Goal: Task Accomplishment & Management: Use online tool/utility

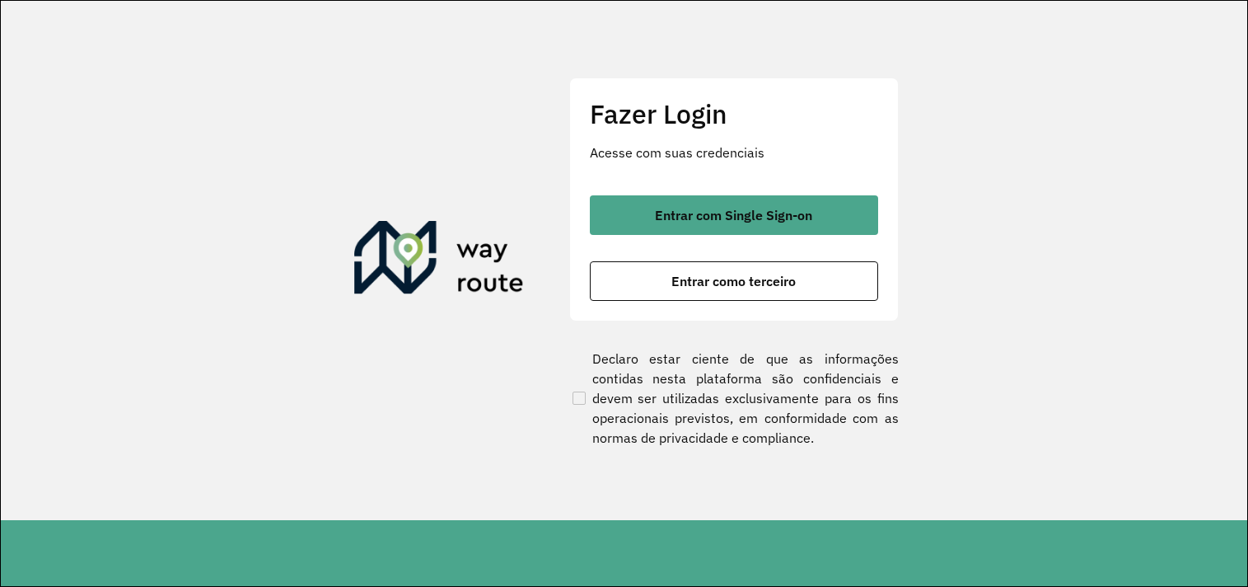
click at [697, 278] on span "Entrar como terceiro" at bounding box center [733, 280] width 124 height 13
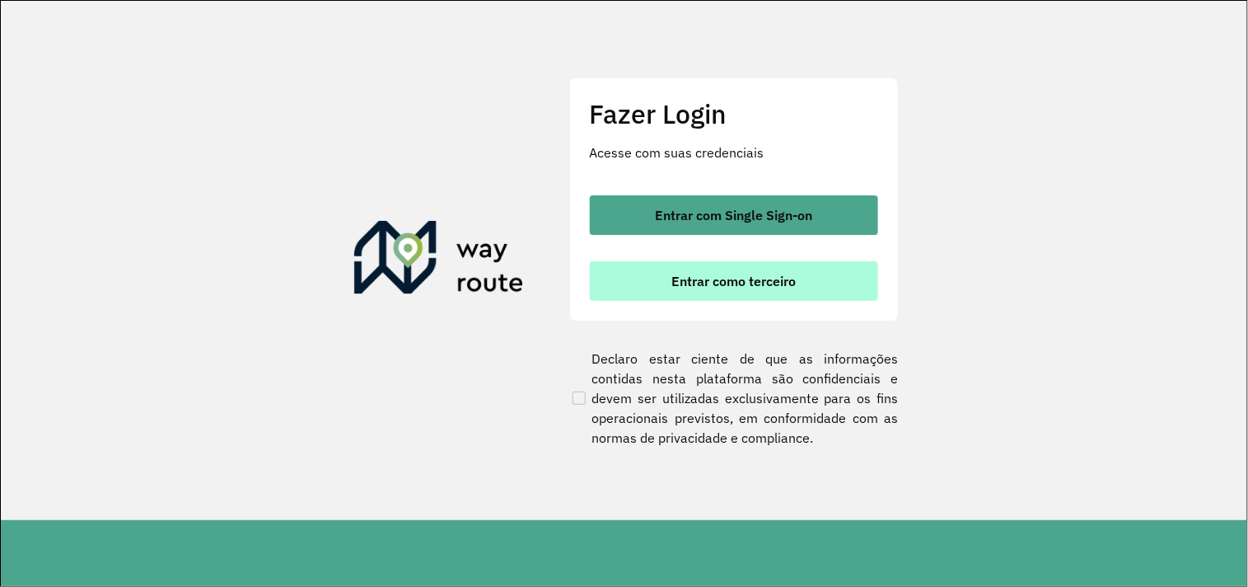
click at [830, 290] on button "Entrar como terceiro" at bounding box center [734, 281] width 288 height 40
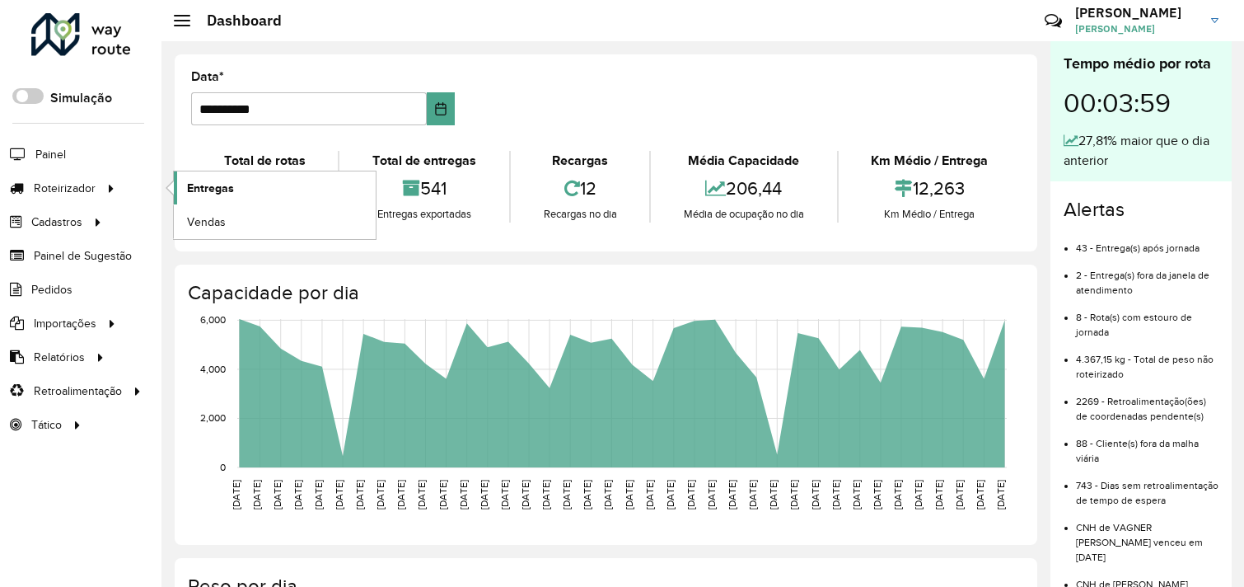
click at [217, 186] on span "Entregas" at bounding box center [210, 188] width 47 height 17
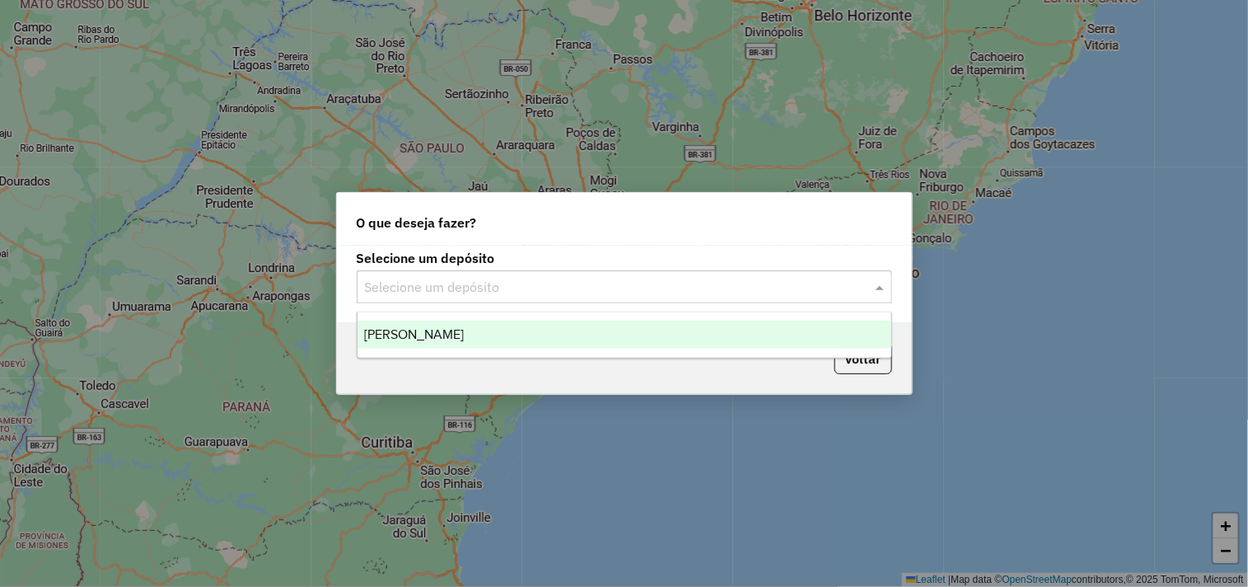
click at [495, 281] on input "text" at bounding box center [608, 288] width 486 height 20
click at [413, 320] on div "[PERSON_NAME]" at bounding box center [625, 334] width 534 height 28
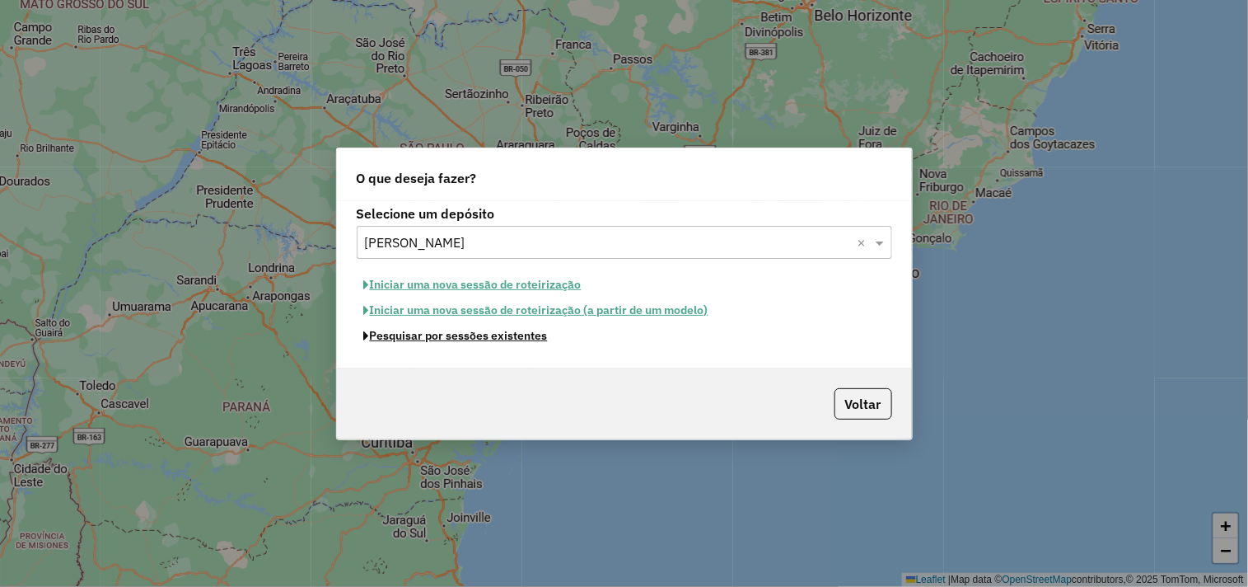
click at [456, 339] on button "Pesquisar por sessões existentes" at bounding box center [456, 336] width 199 height 26
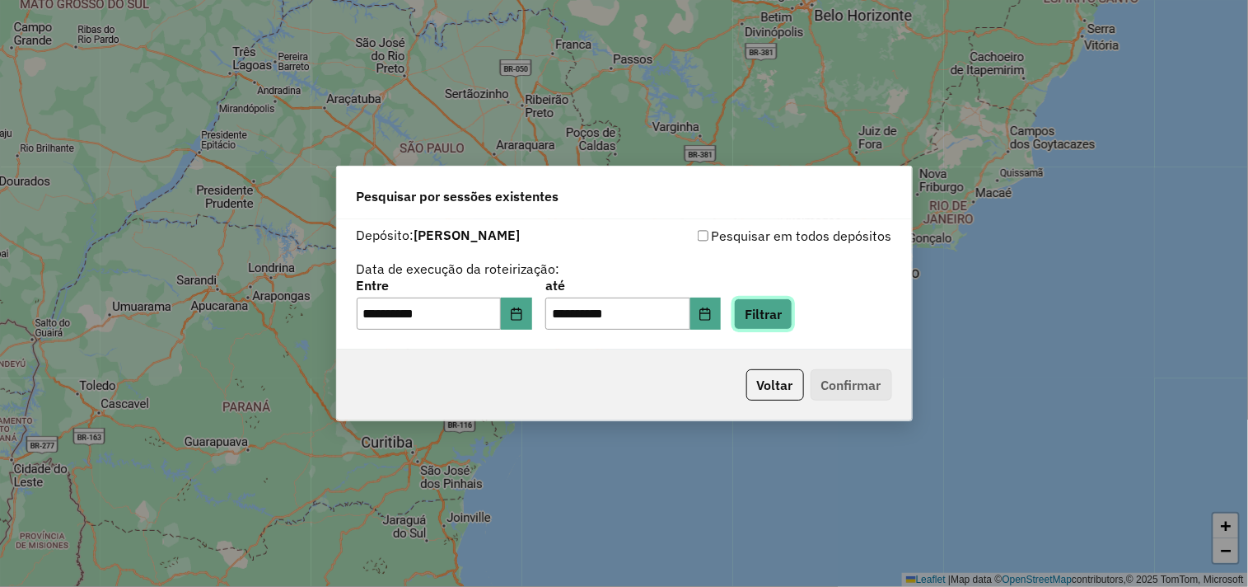
click at [792, 316] on button "Filtrar" at bounding box center [763, 313] width 58 height 31
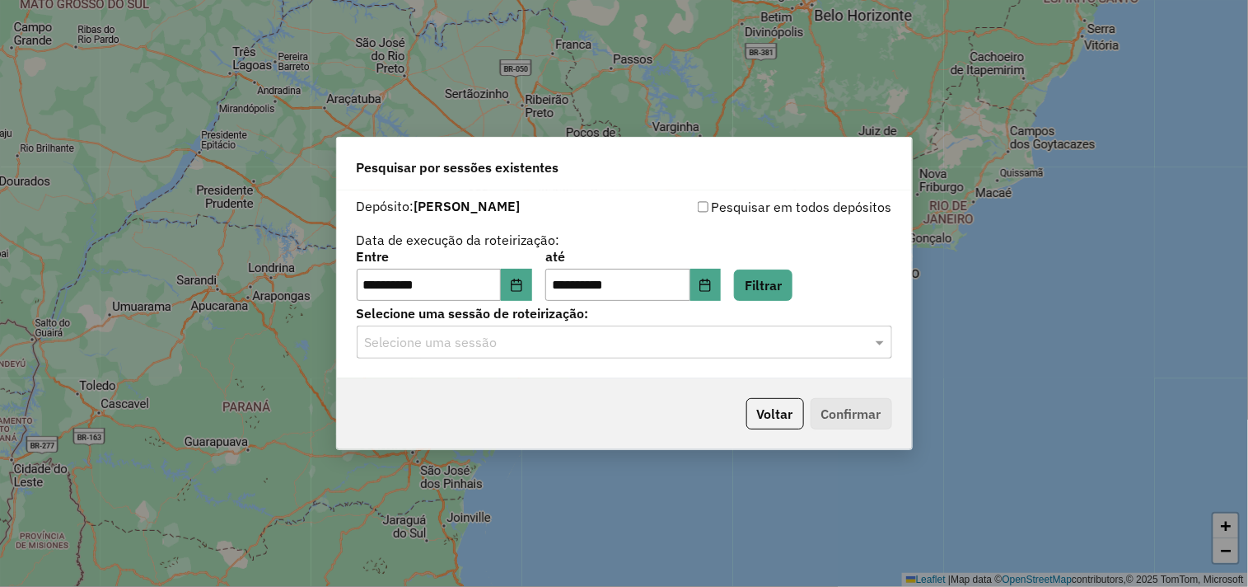
drag, startPoint x: 459, startPoint y: 339, endPoint x: 456, endPoint y: 361, distance: 22.4
click at [459, 339] on input "text" at bounding box center [608, 343] width 486 height 20
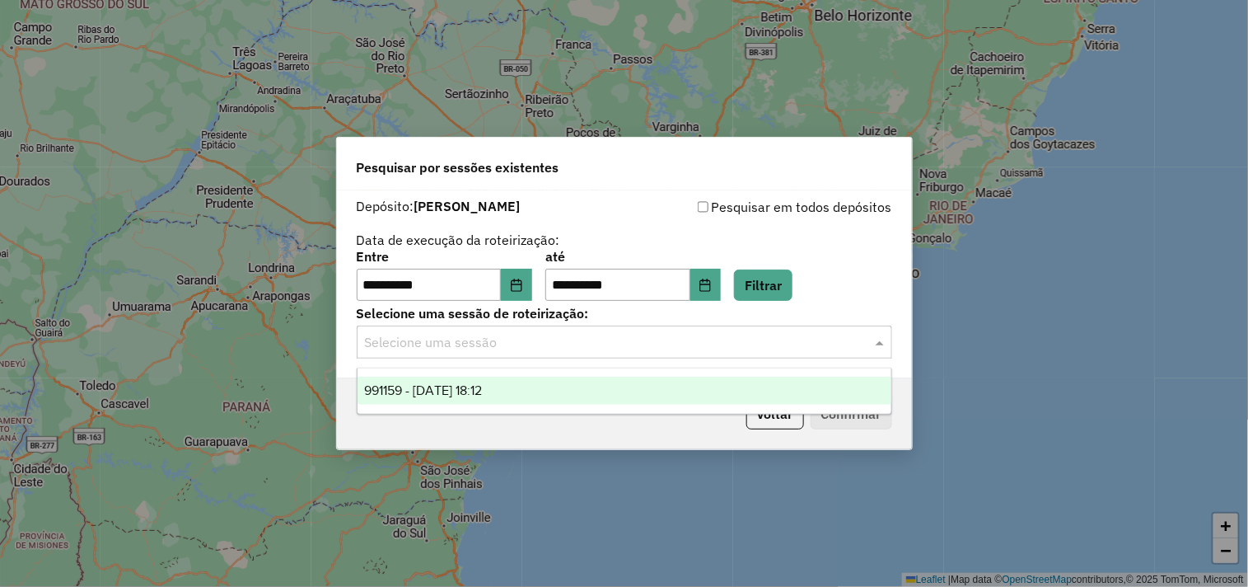
click at [442, 388] on span "991159 - 19/08/2025 18:12" at bounding box center [423, 390] width 118 height 14
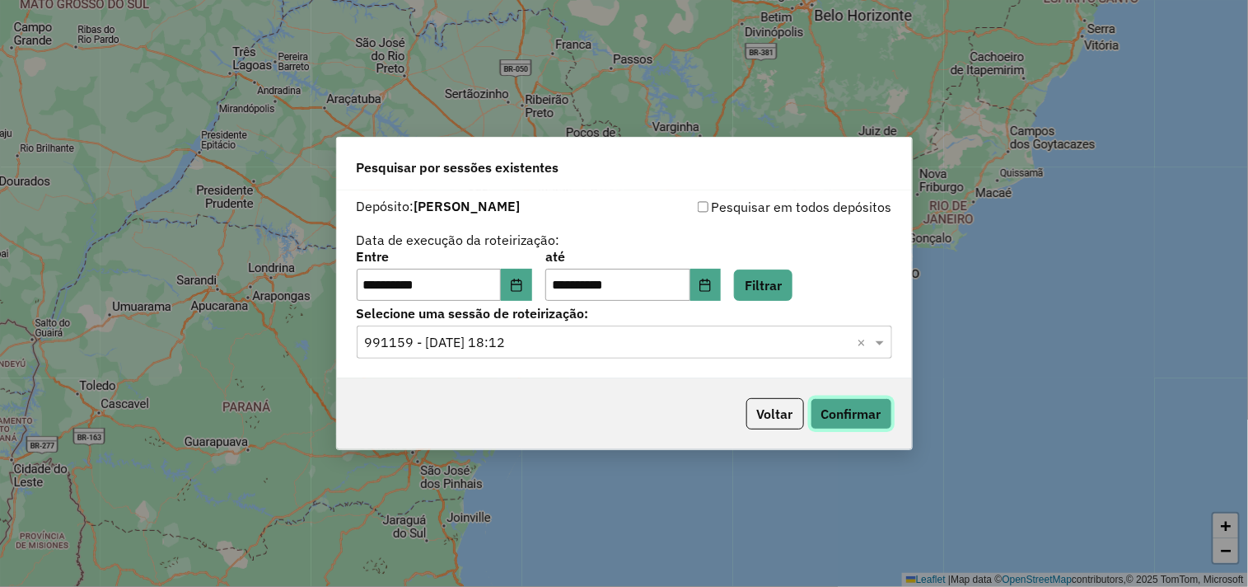
click at [853, 416] on button "Confirmar" at bounding box center [852, 413] width 82 height 31
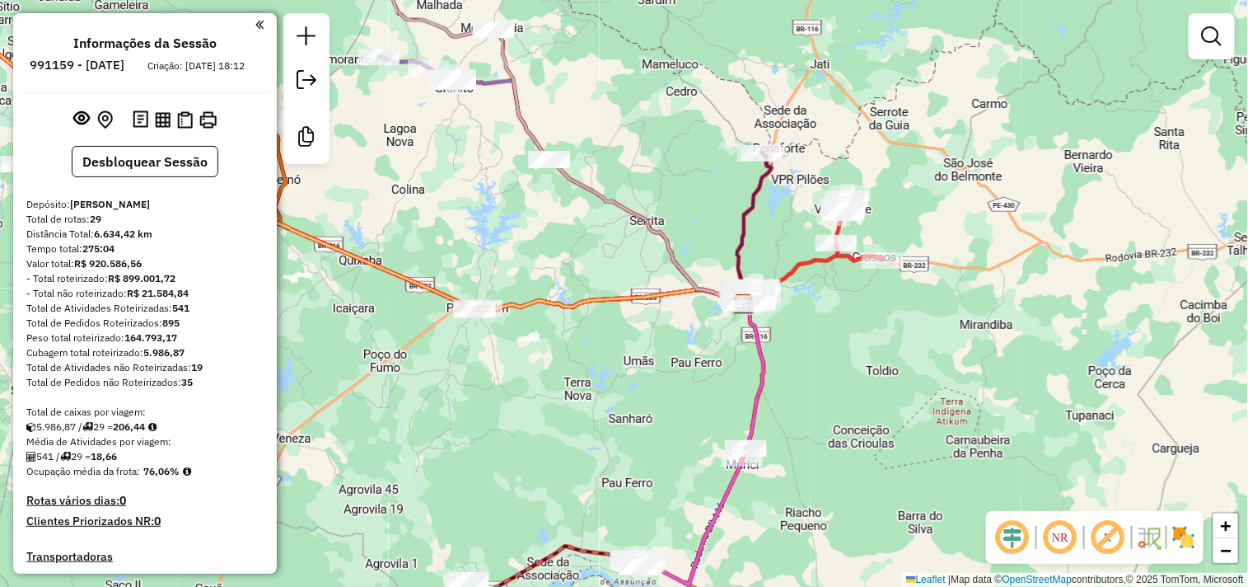
drag, startPoint x: 501, startPoint y: 355, endPoint x: 620, endPoint y: 366, distance: 119.9
click at [620, 366] on div "Janela de atendimento Grade de atendimento Capacidade Transportadoras Veículos …" at bounding box center [624, 293] width 1248 height 587
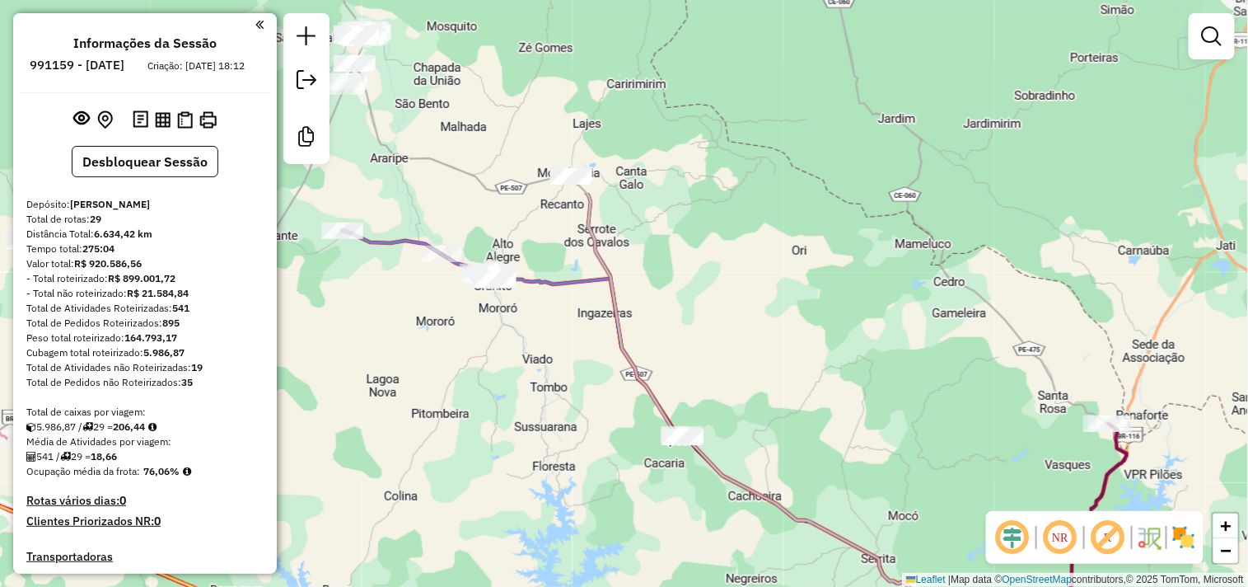
drag, startPoint x: 517, startPoint y: 189, endPoint x: 585, endPoint y: 400, distance: 221.7
click at [585, 400] on div "Janela de atendimento Grade de atendimento Capacidade Transportadoras Veículos …" at bounding box center [624, 293] width 1248 height 587
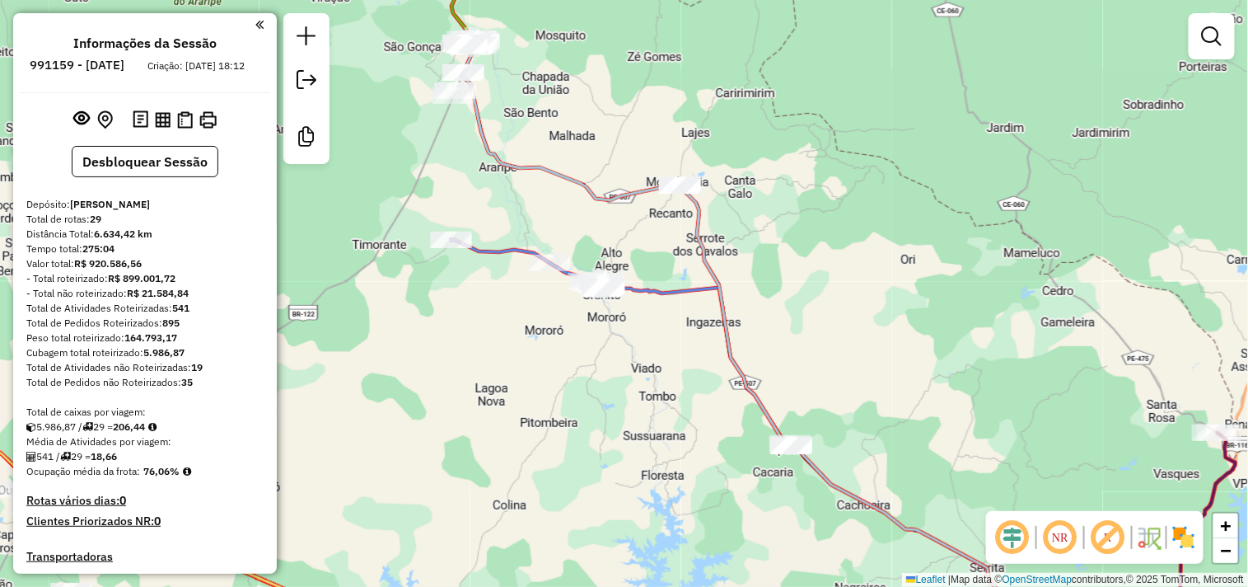
drag, startPoint x: 538, startPoint y: 223, endPoint x: 648, endPoint y: 231, distance: 109.9
click at [648, 231] on div "Janela de atendimento Grade de atendimento Capacidade Transportadoras Veículos …" at bounding box center [624, 293] width 1248 height 587
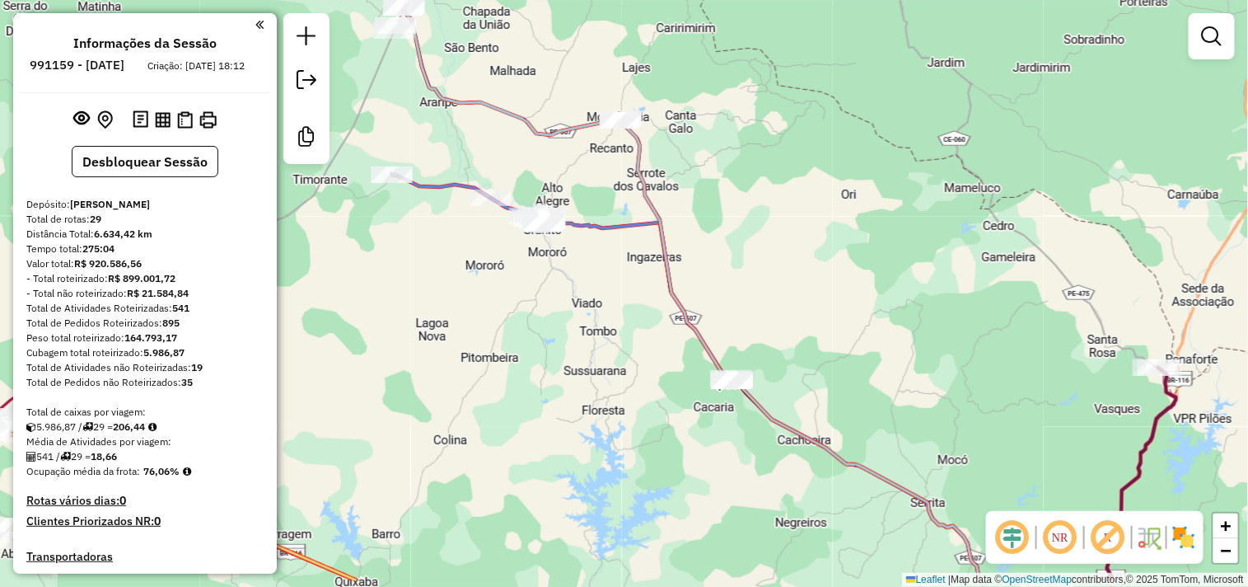
drag, startPoint x: 687, startPoint y: 451, endPoint x: 628, endPoint y: 386, distance: 88.1
click at [628, 386] on div "Janela de atendimento Grade de atendimento Capacidade Transportadoras Veículos …" at bounding box center [624, 293] width 1248 height 587
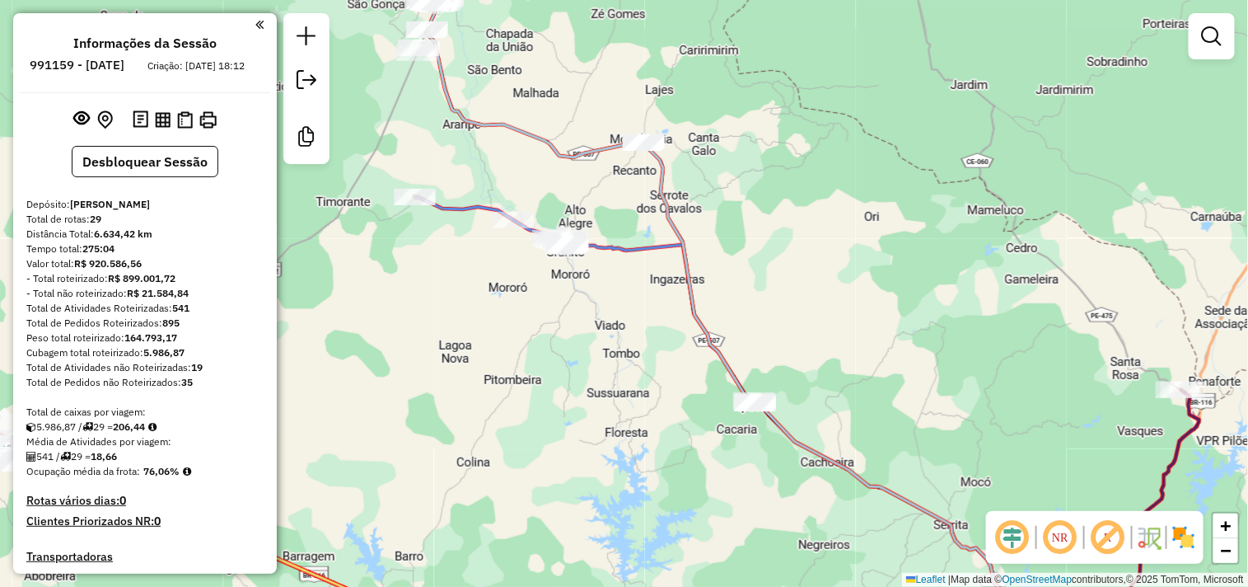
drag, startPoint x: 445, startPoint y: 129, endPoint x: 468, endPoint y: 152, distance: 32.0
click at [468, 152] on div "Janela de atendimento Grade de atendimento Capacidade Transportadoras Veículos …" at bounding box center [624, 293] width 1248 height 587
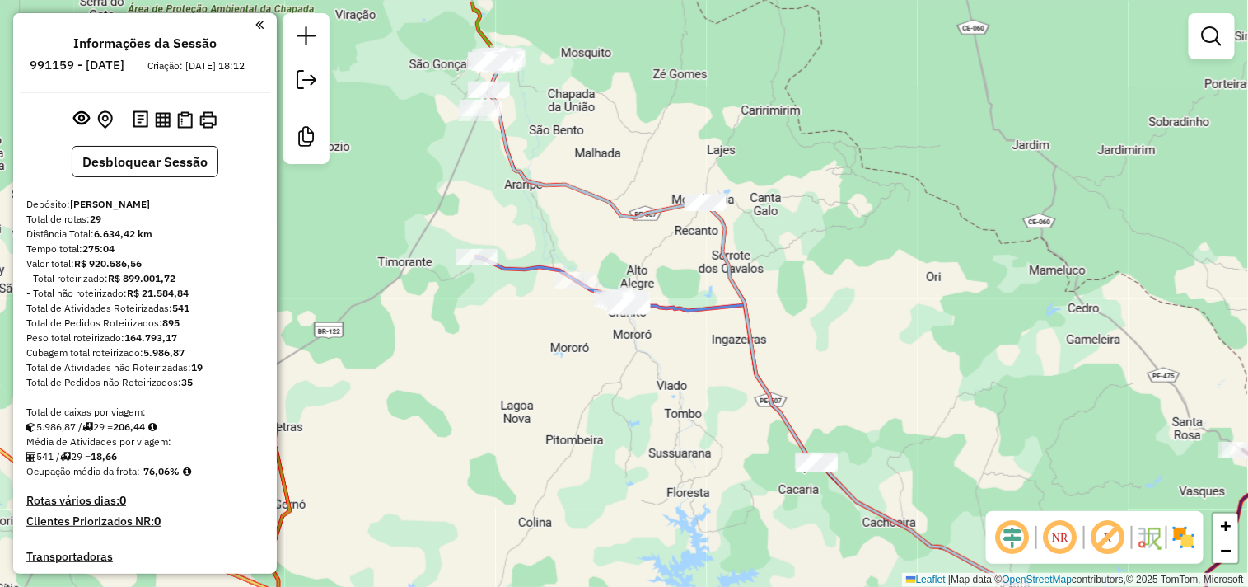
drag, startPoint x: 442, startPoint y: 101, endPoint x: 503, endPoint y: 161, distance: 86.2
click at [503, 161] on icon at bounding box center [794, 384] width 610 height 642
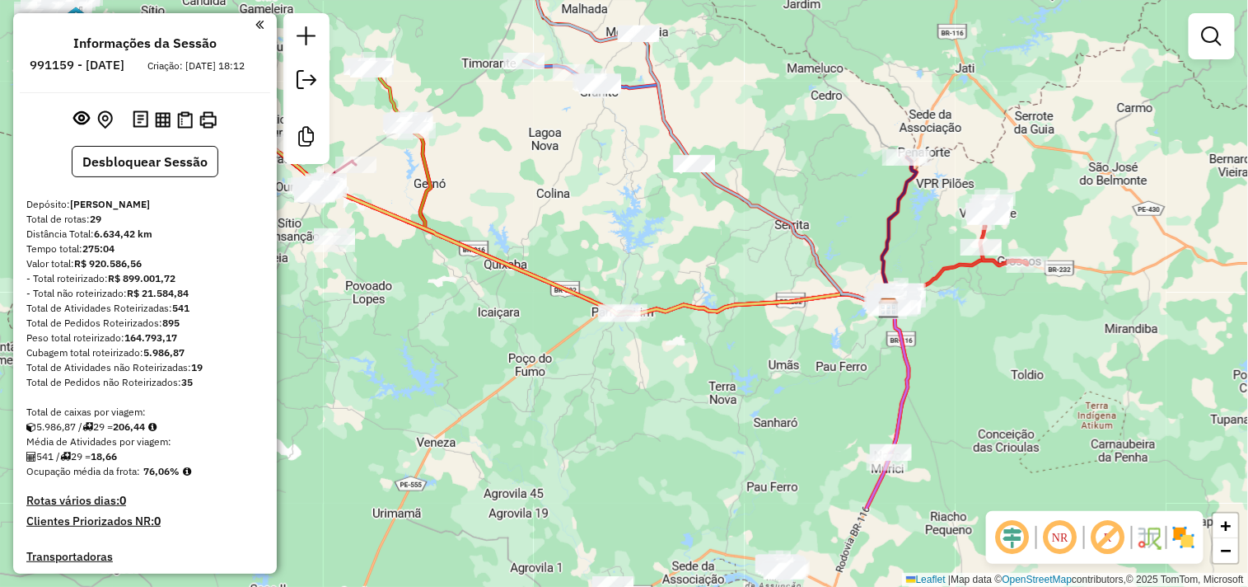
drag, startPoint x: 573, startPoint y: 307, endPoint x: 591, endPoint y: 171, distance: 137.2
click at [591, 171] on div "Janela de atendimento Grade de atendimento Capacidade Transportadoras Veículos …" at bounding box center [624, 293] width 1248 height 587
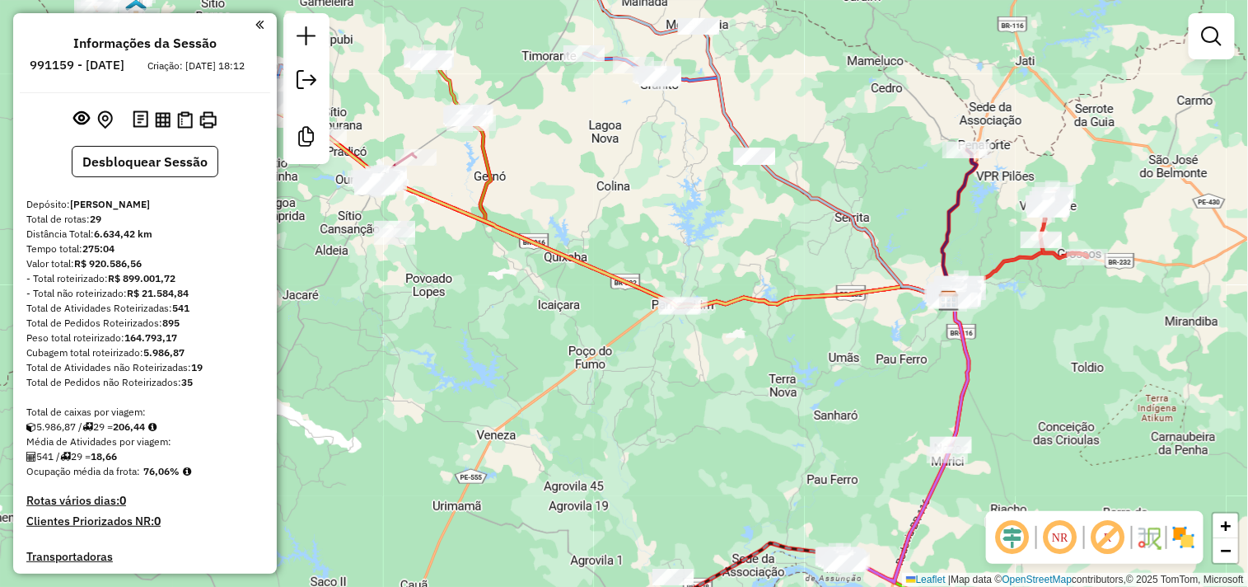
drag, startPoint x: 555, startPoint y: 206, endPoint x: 615, endPoint y: 199, distance: 60.6
click at [615, 199] on div "Janela de atendimento Grade de atendimento Capacidade Transportadoras Veículos …" at bounding box center [624, 293] width 1248 height 587
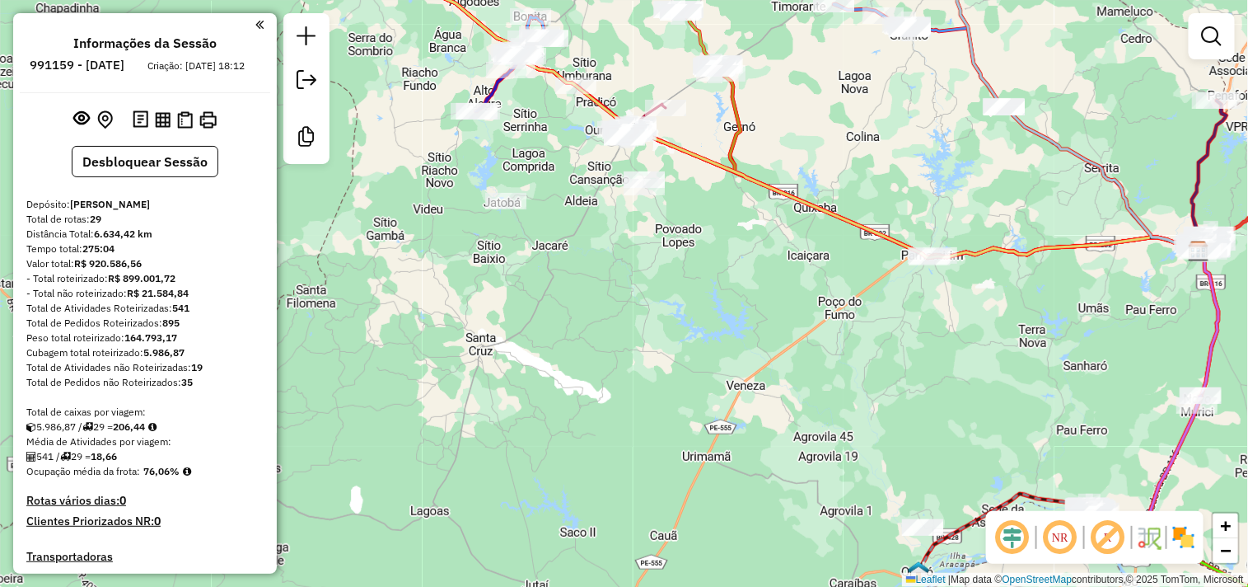
drag, startPoint x: 432, startPoint y: 274, endPoint x: 674, endPoint y: 225, distance: 247.2
click at [674, 225] on div "Janela de atendimento Grade de atendimento Capacidade Transportadoras Veículos …" at bounding box center [624, 293] width 1248 height 587
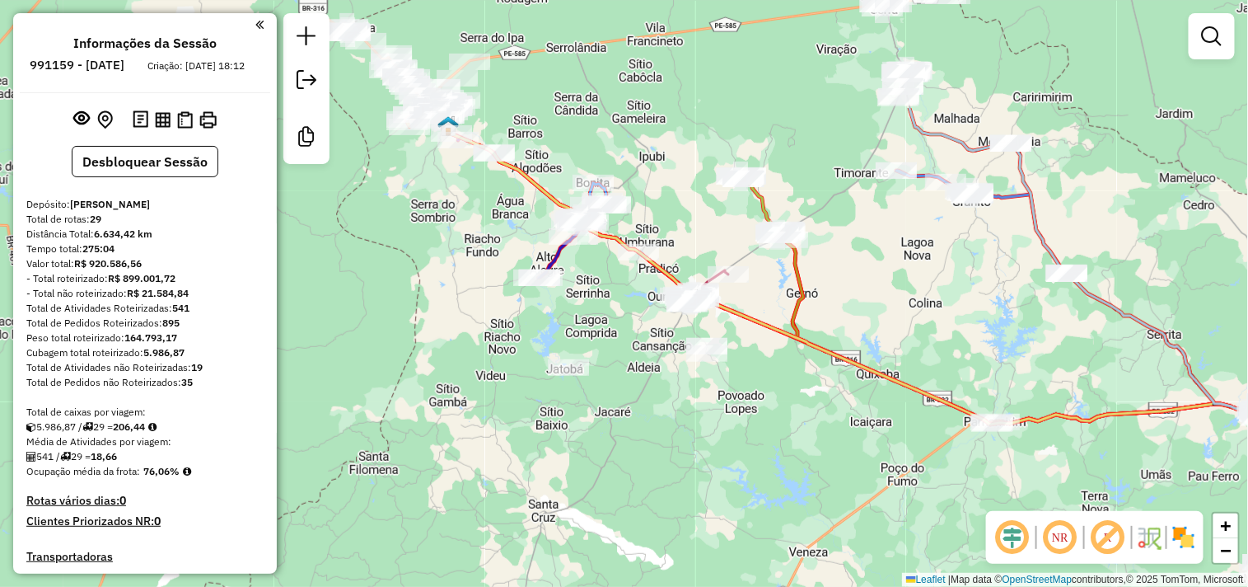
drag, startPoint x: 545, startPoint y: 149, endPoint x: 608, endPoint y: 316, distance: 177.8
click at [608, 316] on div "Janela de atendimento Grade de atendimento Capacidade Transportadoras Veículos …" at bounding box center [624, 293] width 1248 height 587
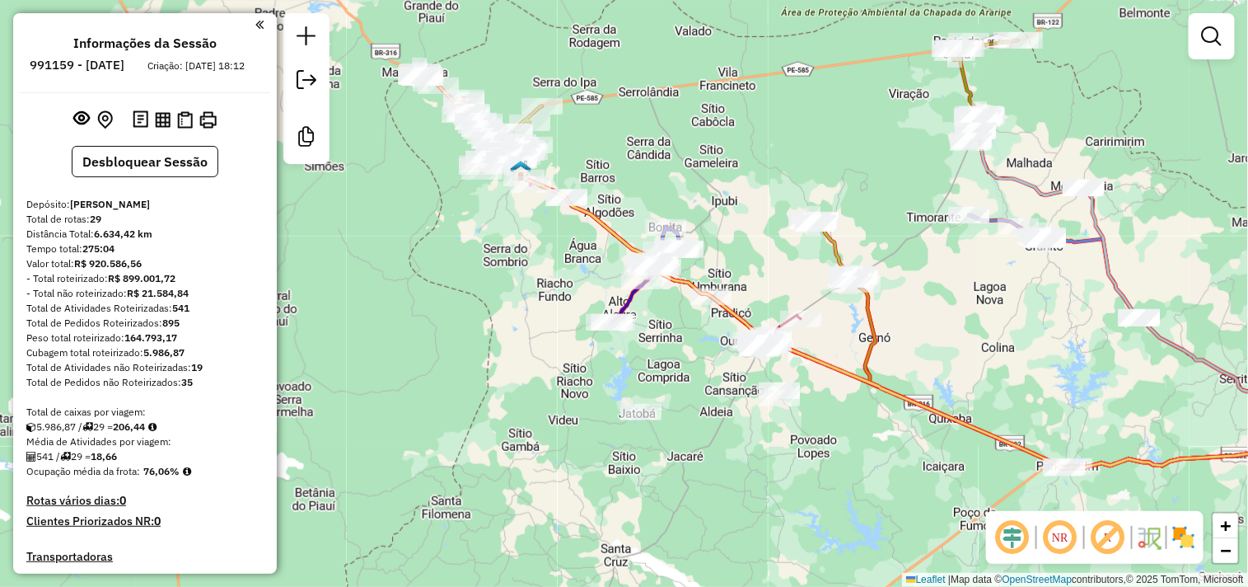
drag, startPoint x: 423, startPoint y: 261, endPoint x: 495, endPoint y: 306, distance: 85.1
click at [495, 306] on div "Janela de atendimento Grade de atendimento Capacidade Transportadoras Veículos …" at bounding box center [624, 293] width 1248 height 587
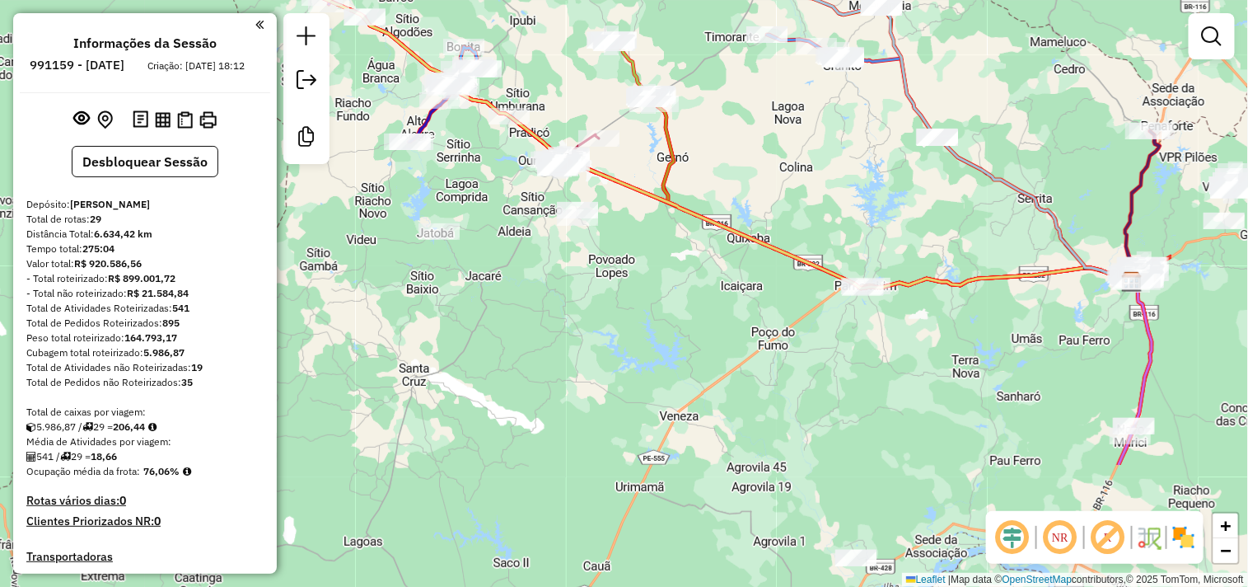
drag, startPoint x: 736, startPoint y: 447, endPoint x: 531, endPoint y: 262, distance: 275.9
click at [532, 262] on div "Janela de atendimento Grade de atendimento Capacidade Transportadoras Veículos …" at bounding box center [624, 293] width 1248 height 587
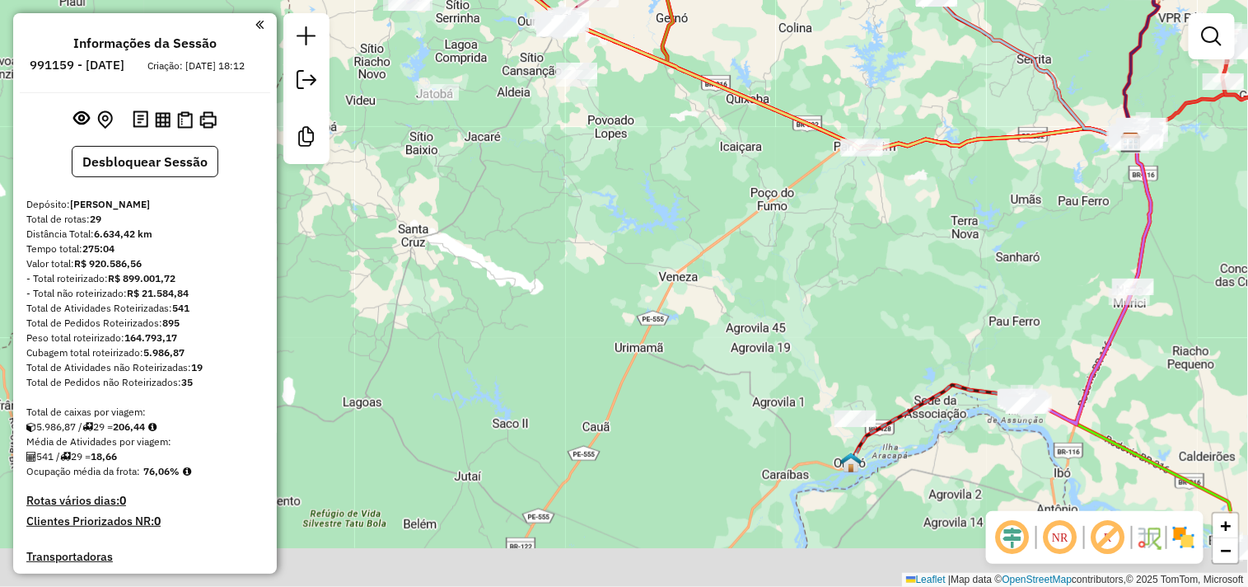
drag, startPoint x: 709, startPoint y: 311, endPoint x: 709, endPoint y: 291, distance: 20.6
click at [709, 291] on div "Janela de atendimento Grade de atendimento Capacidade Transportadoras Veículos …" at bounding box center [624, 293] width 1248 height 587
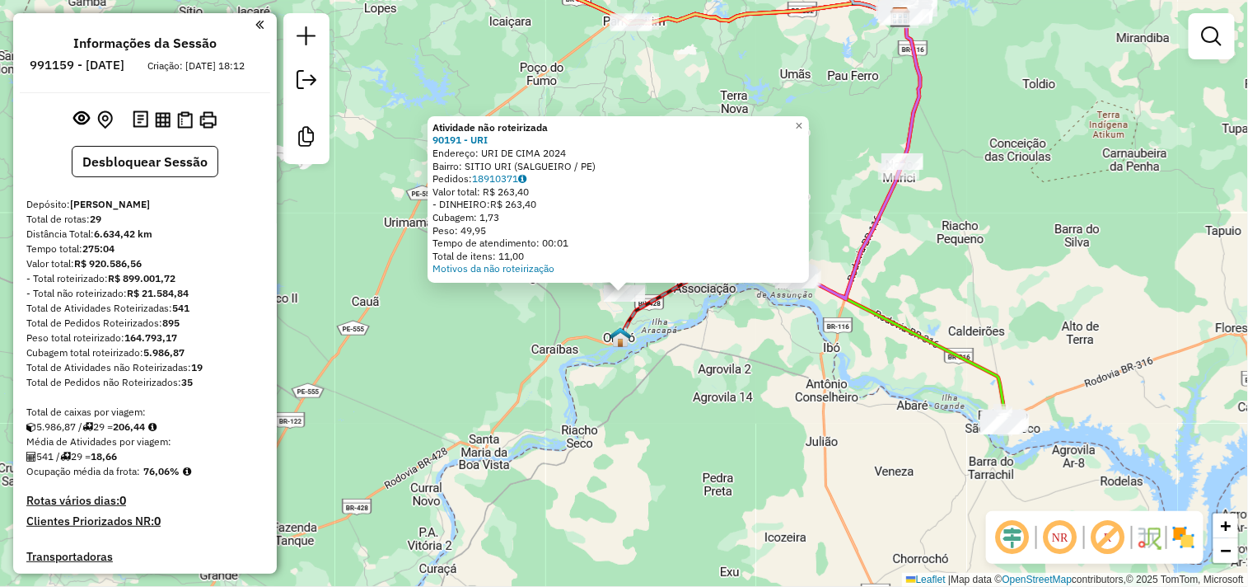
click at [1130, 203] on div "Atividade não roteirizada 90191 - URI Endereço: URI DE CIMA 2024 Bairro: SITIO …" at bounding box center [624, 293] width 1248 height 587
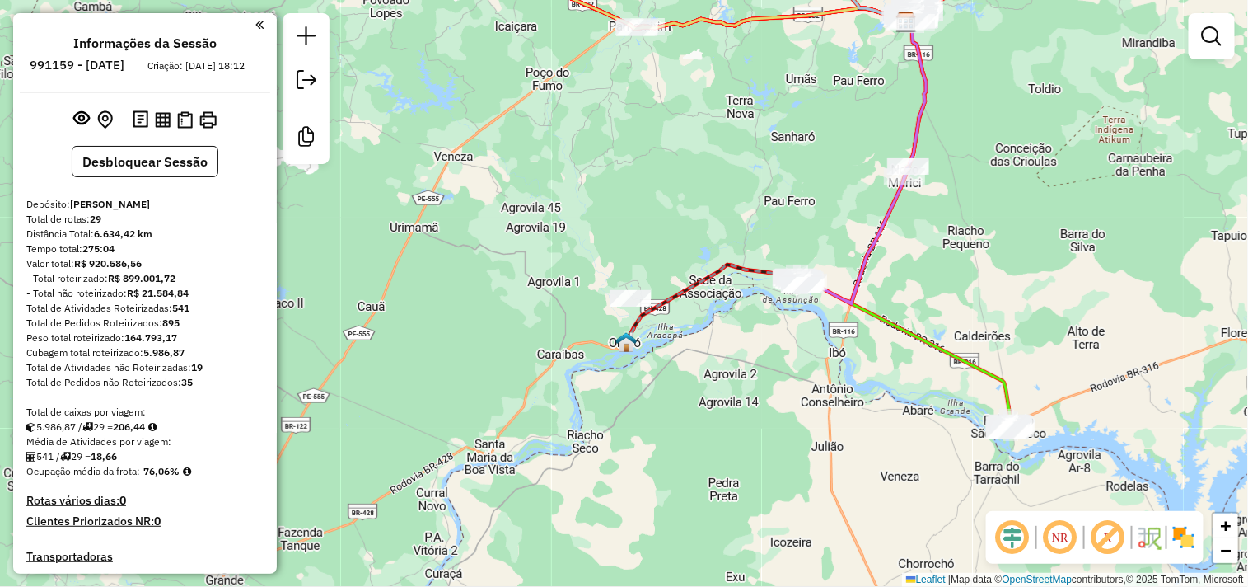
click at [686, 344] on div "Janela de atendimento Grade de atendimento Capacidade Transportadoras Veículos …" at bounding box center [624, 293] width 1248 height 587
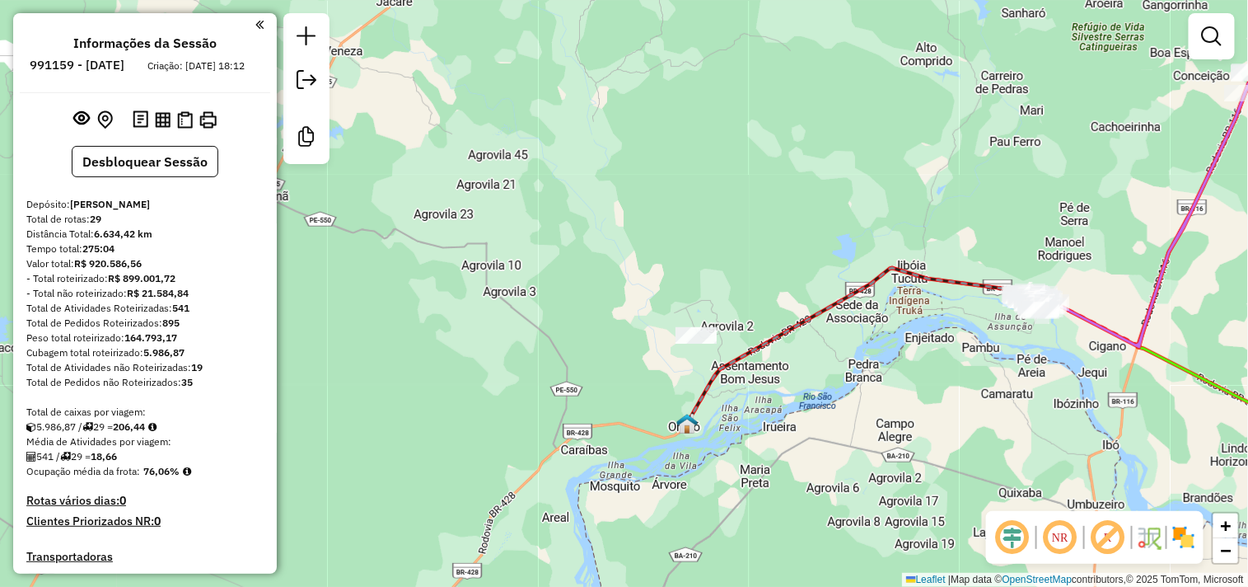
drag, startPoint x: 771, startPoint y: 333, endPoint x: 808, endPoint y: 404, distance: 80.0
click at [808, 404] on div "Janela de atendimento Grade de atendimento Capacidade Transportadoras Veículos …" at bounding box center [624, 293] width 1248 height 587
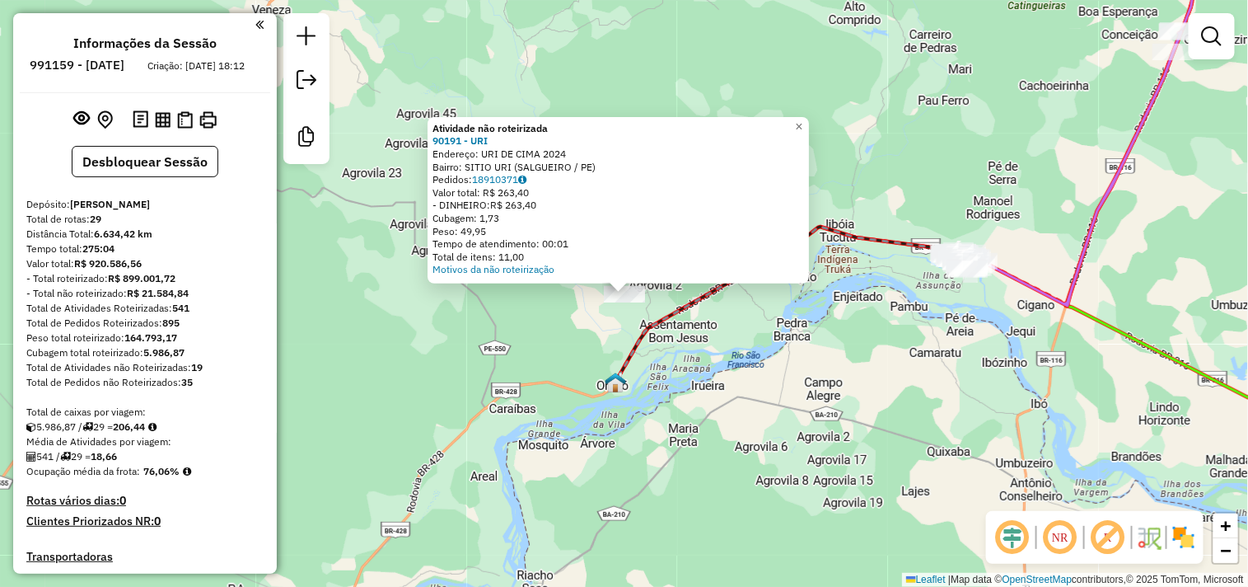
click at [800, 405] on div "Atividade não roteirizada 90191 - URI Endereço: URI DE CIMA 2024 Bairro: SITIO …" at bounding box center [624, 293] width 1248 height 587
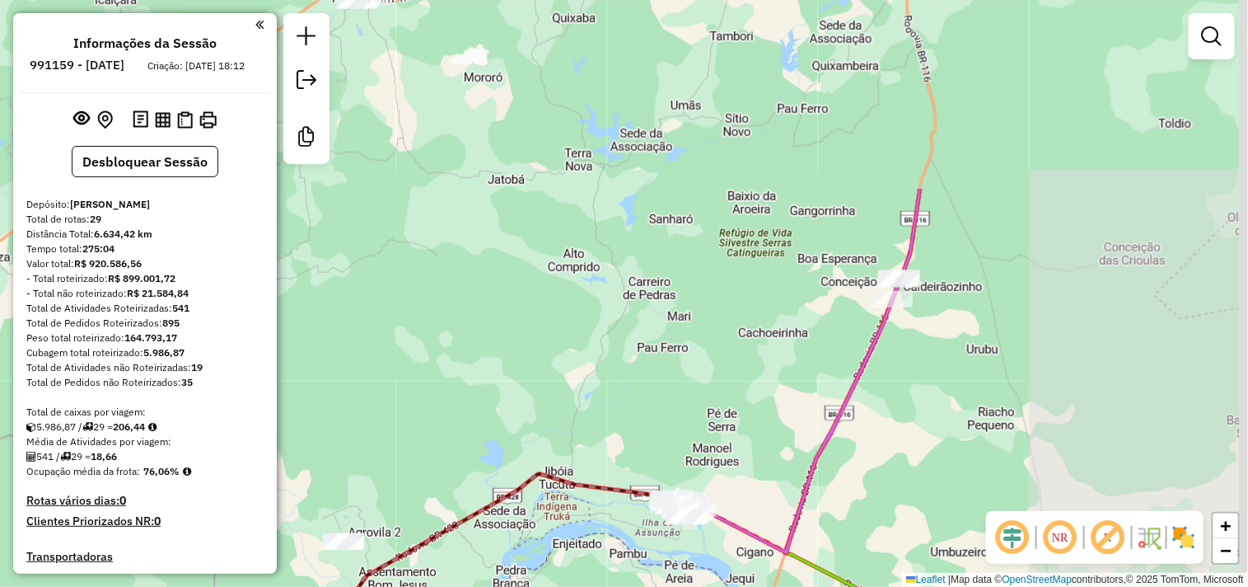
drag, startPoint x: 994, startPoint y: 136, endPoint x: 713, endPoint y: 383, distance: 374.2
click at [713, 383] on div "Janela de atendimento Grade de atendimento Capacidade Transportadoras Veículos …" at bounding box center [624, 293] width 1248 height 587
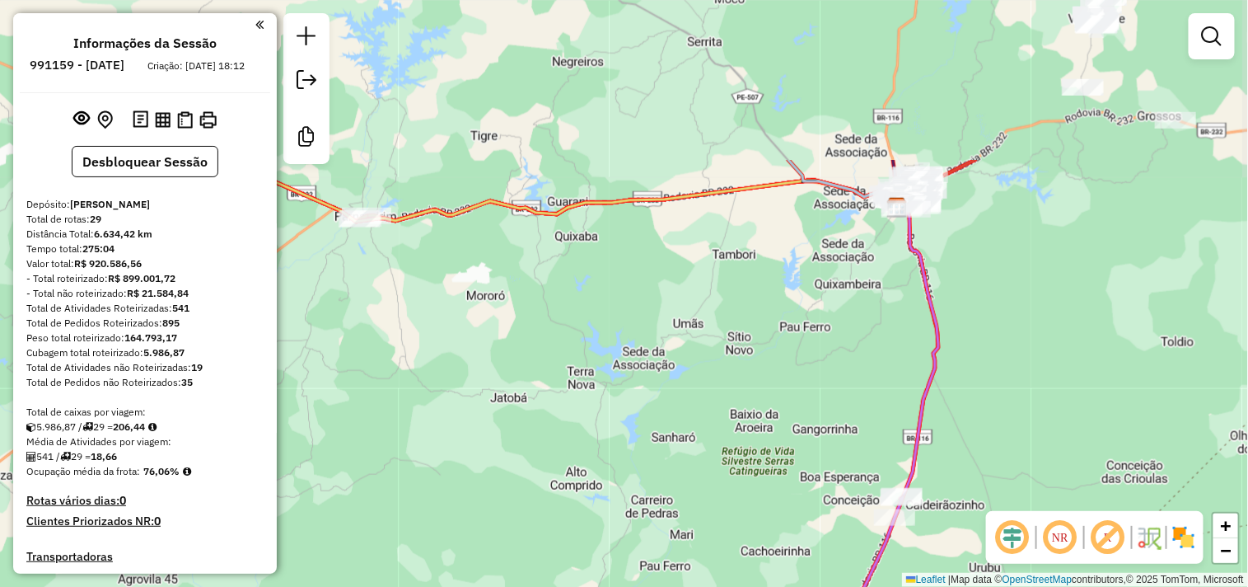
drag, startPoint x: 729, startPoint y: 112, endPoint x: 732, endPoint y: 330, distance: 218.3
click at [732, 330] on div "Janela de atendimento Grade de atendimento Capacidade Transportadoras Veículos …" at bounding box center [624, 293] width 1248 height 587
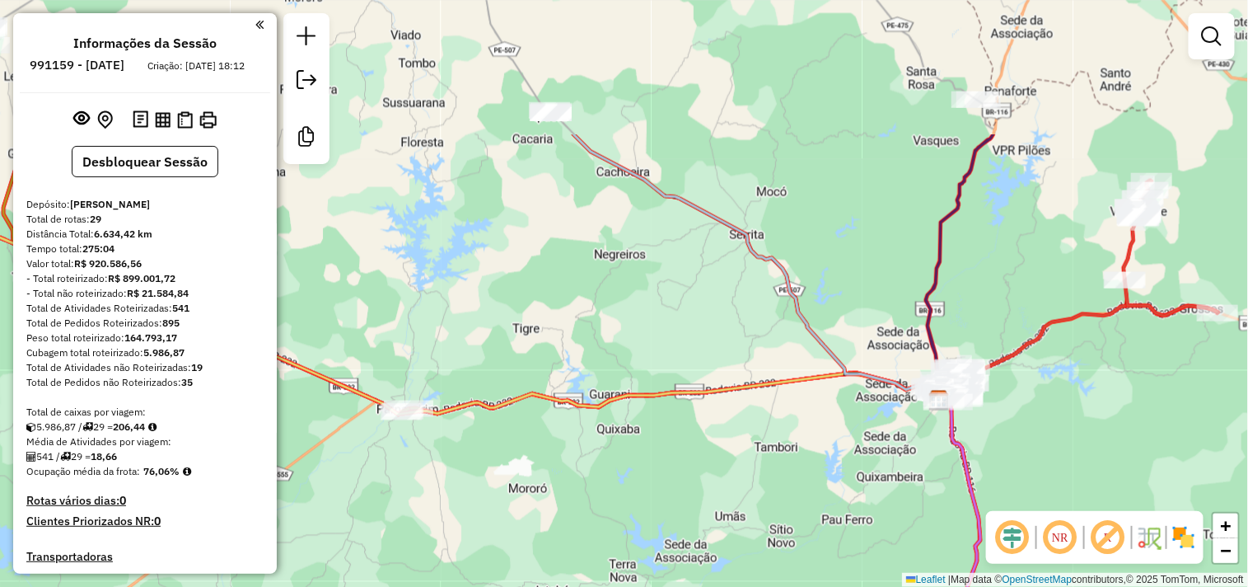
drag, startPoint x: 527, startPoint y: 213, endPoint x: 570, endPoint y: 404, distance: 196.7
click at [570, 404] on icon at bounding box center [430, 309] width 1027 height 212
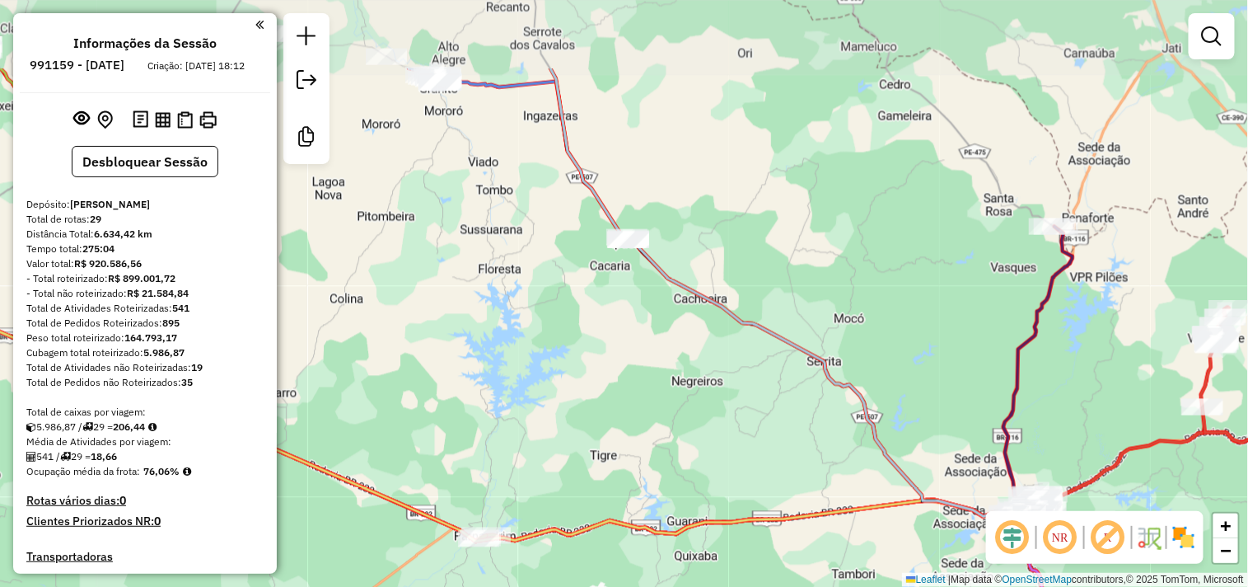
drag, startPoint x: 460, startPoint y: 206, endPoint x: 533, endPoint y: 326, distance: 140.9
click at [533, 326] on div "Janela de atendimento Grade de atendimento Capacidade Transportadoras Veículos …" at bounding box center [624, 293] width 1248 height 587
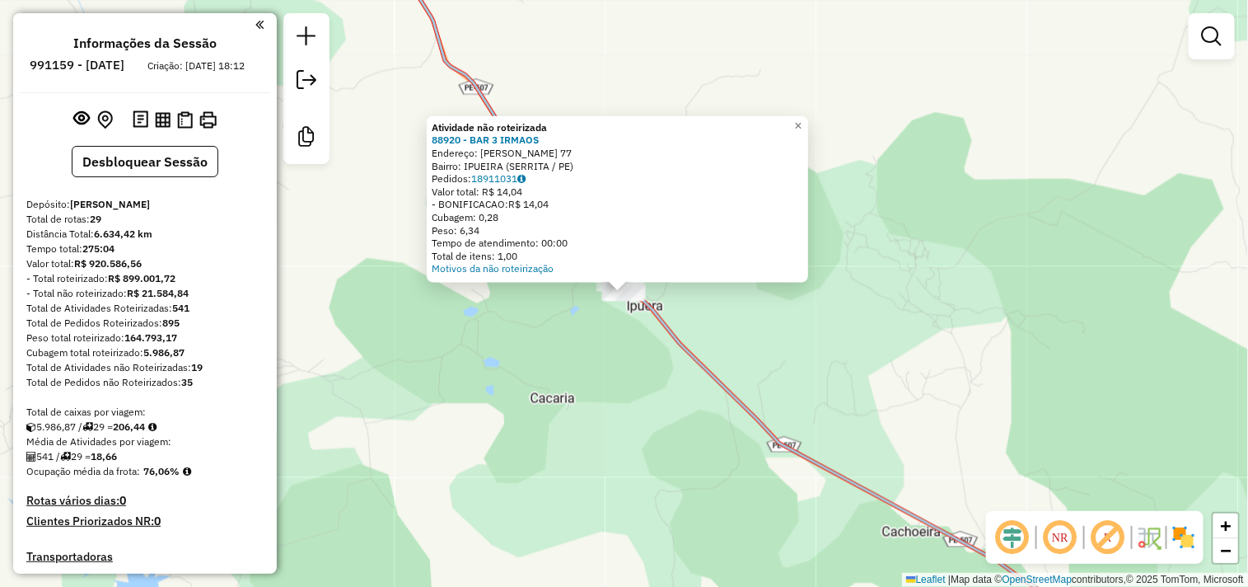
drag, startPoint x: 495, startPoint y: 348, endPoint x: 482, endPoint y: 350, distance: 13.4
click at [495, 348] on div "Atividade não roteirizada 88920 - BAR 3 IRMAOS Endereço: JOSE 77 Bairro: IPUEIR…" at bounding box center [624, 293] width 1248 height 587
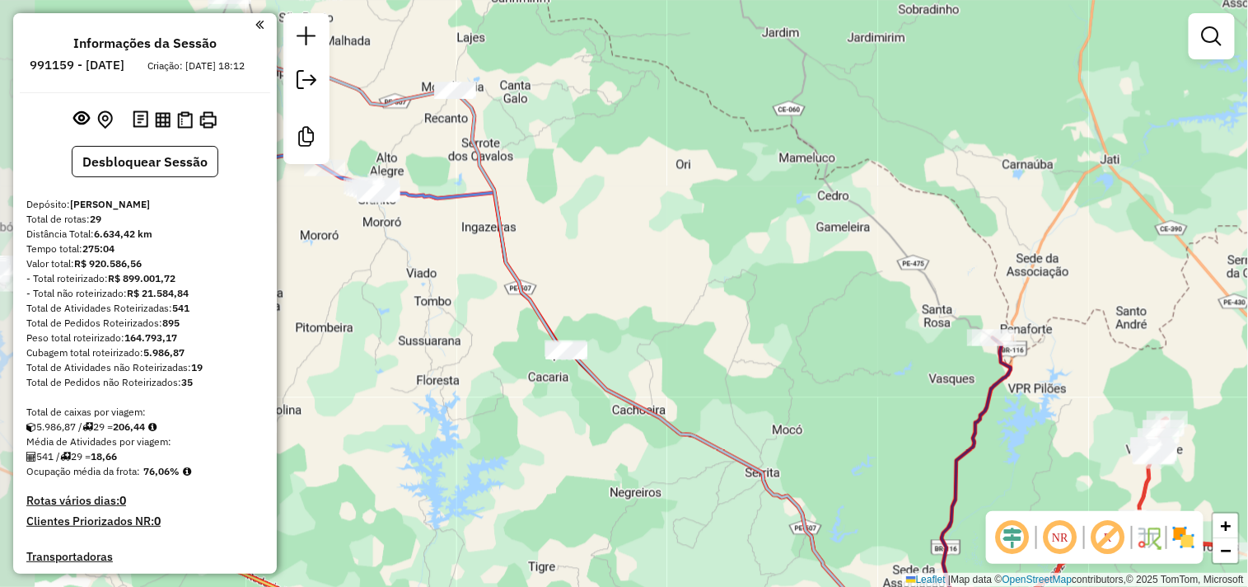
drag, startPoint x: 456, startPoint y: 162, endPoint x: 600, endPoint y: 251, distance: 168.7
click at [600, 251] on div "Janela de atendimento Grade de atendimento Capacidade Transportadoras Veículos …" at bounding box center [624, 293] width 1248 height 587
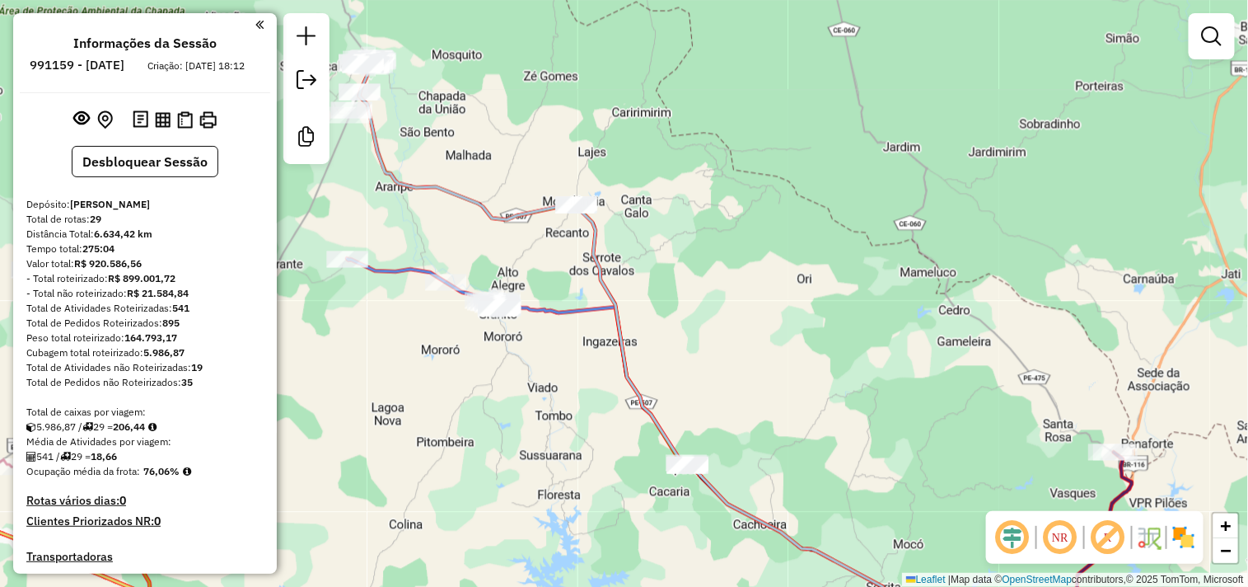
drag, startPoint x: 470, startPoint y: 158, endPoint x: 591, endPoint y: 273, distance: 166.7
click at [591, 273] on icon at bounding box center [720, 409] width 722 height 687
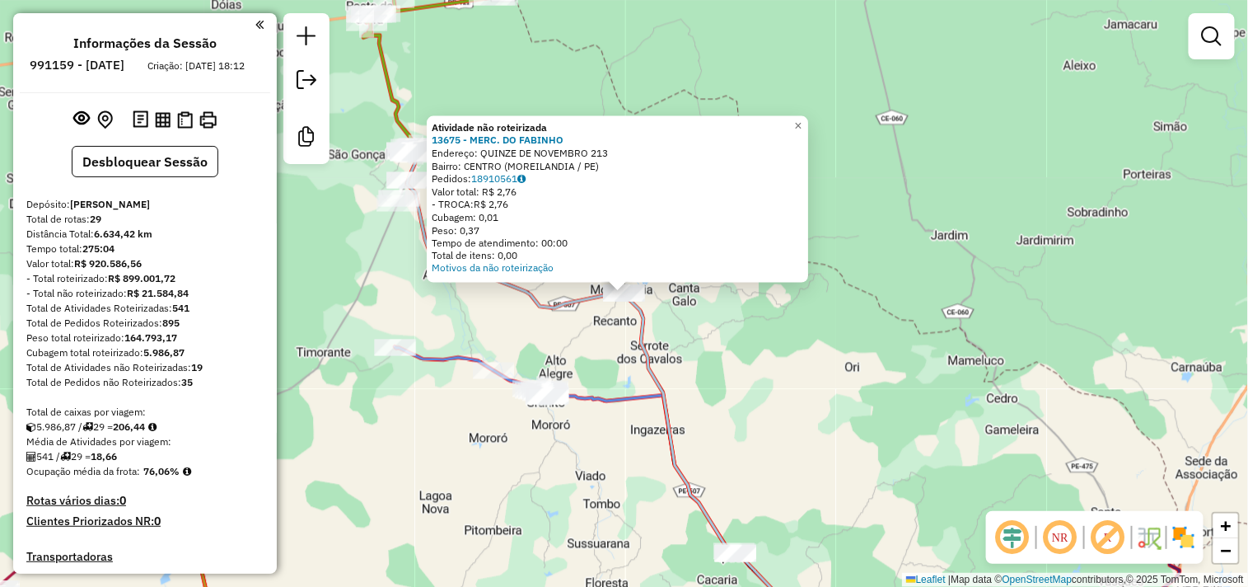
click at [778, 334] on div "Atividade não roteirizada 13675 - MERC. DO FABINHO Endereço: QUINZE DE NOVEMBRO…" at bounding box center [624, 293] width 1248 height 587
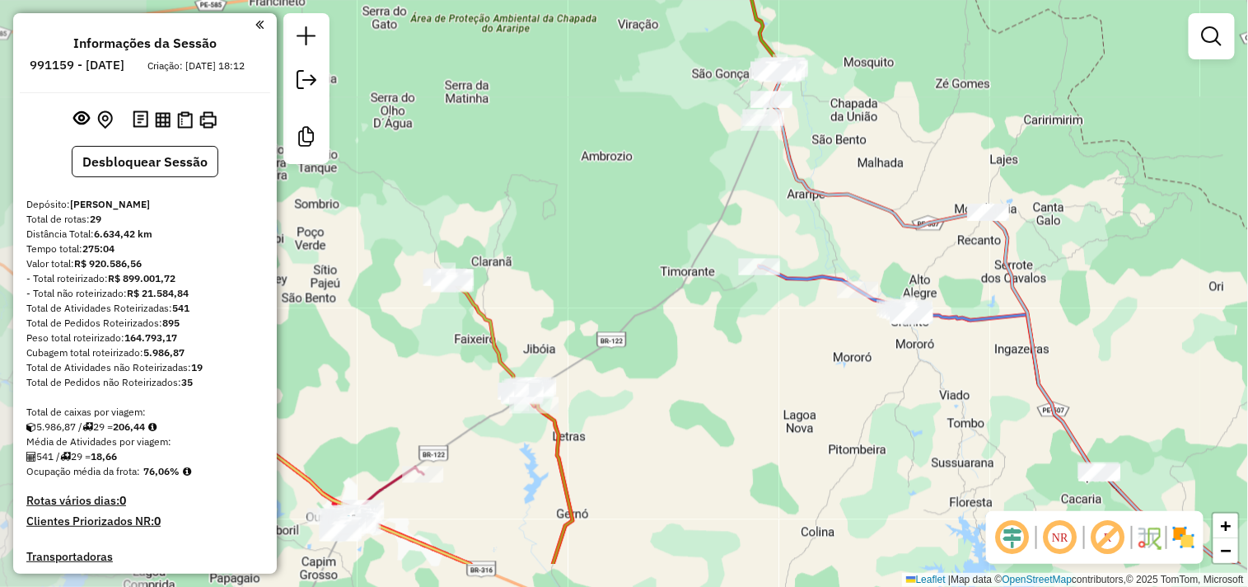
drag, startPoint x: 447, startPoint y: 265, endPoint x: 811, endPoint y: 185, distance: 373.0
click at [811, 185] on icon at bounding box center [1005, 318] width 468 height 491
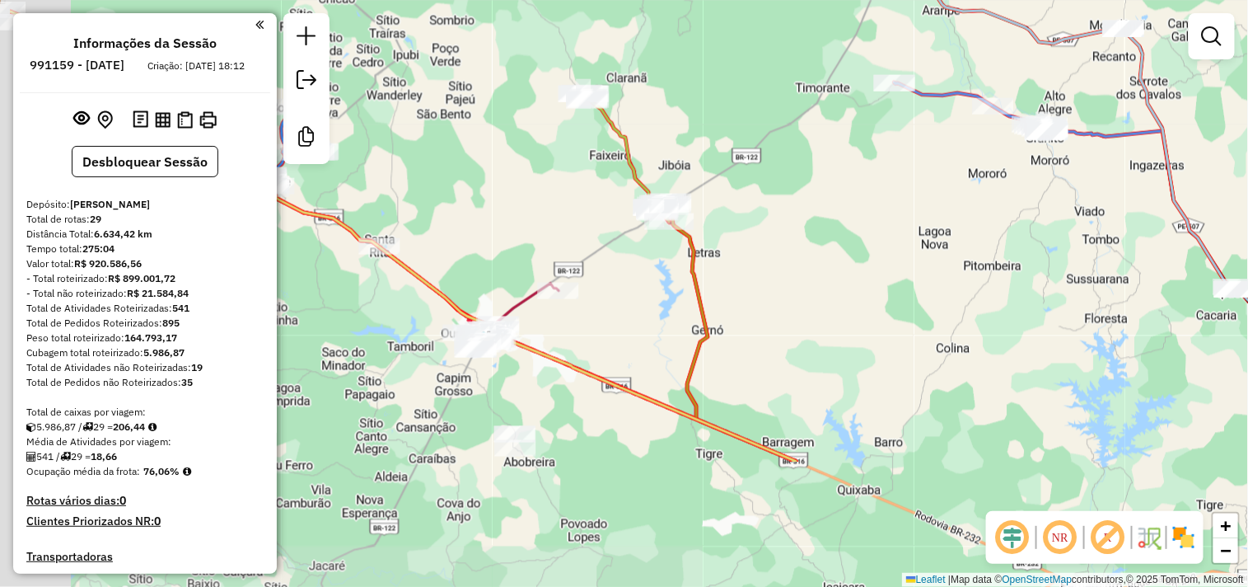
drag, startPoint x: 590, startPoint y: 339, endPoint x: 714, endPoint y: 183, distance: 199.3
click at [714, 183] on div "Janela de atendimento Grade de atendimento Capacidade Transportadoras Veículos …" at bounding box center [624, 293] width 1248 height 587
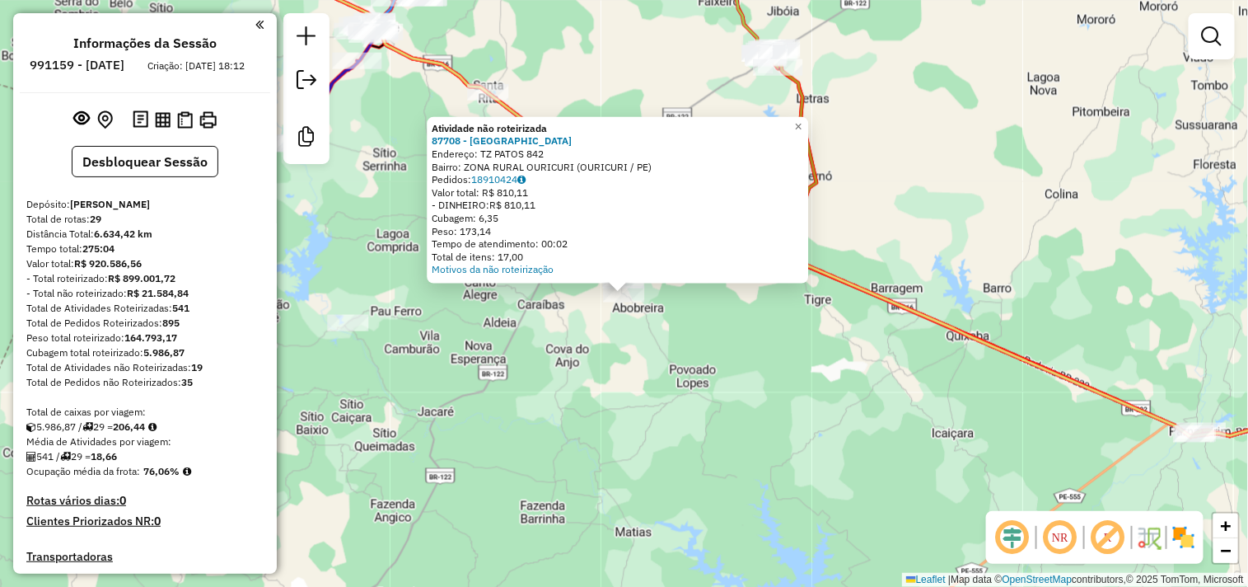
click at [631, 376] on div "Atividade não roteirizada 87708 - PADARIA Endereço: TZ PATOS 842 Bairro: ZONA R…" at bounding box center [624, 293] width 1248 height 587
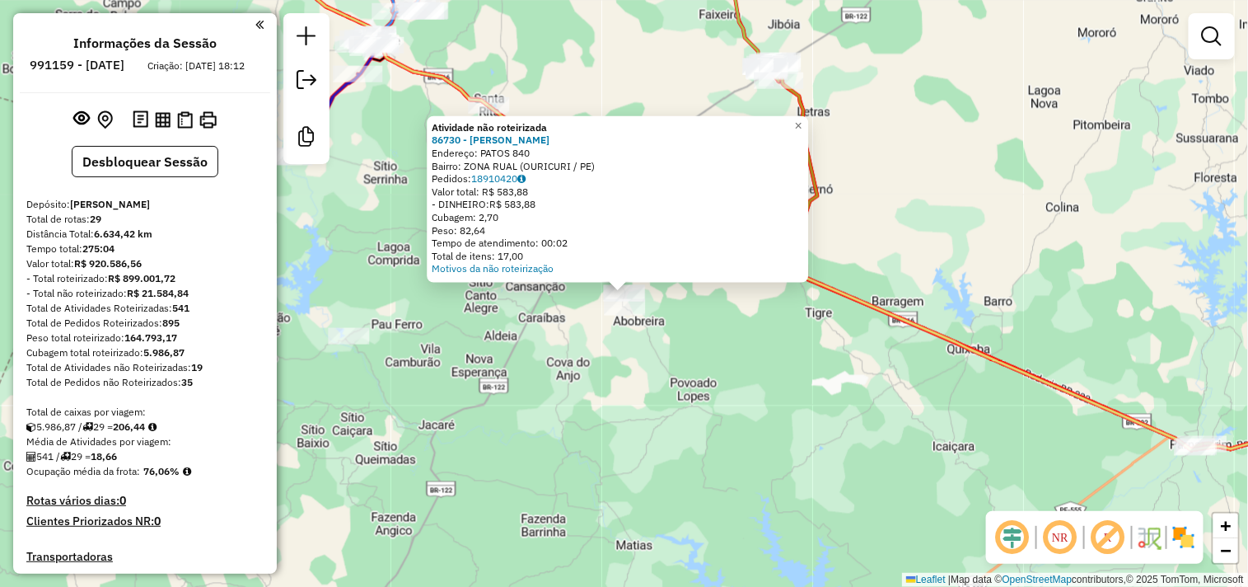
click at [604, 410] on div "Atividade não roteirizada 86730 - MERCEARIA SILVA Endereço: PATOS 840 Bairro: Z…" at bounding box center [624, 293] width 1248 height 587
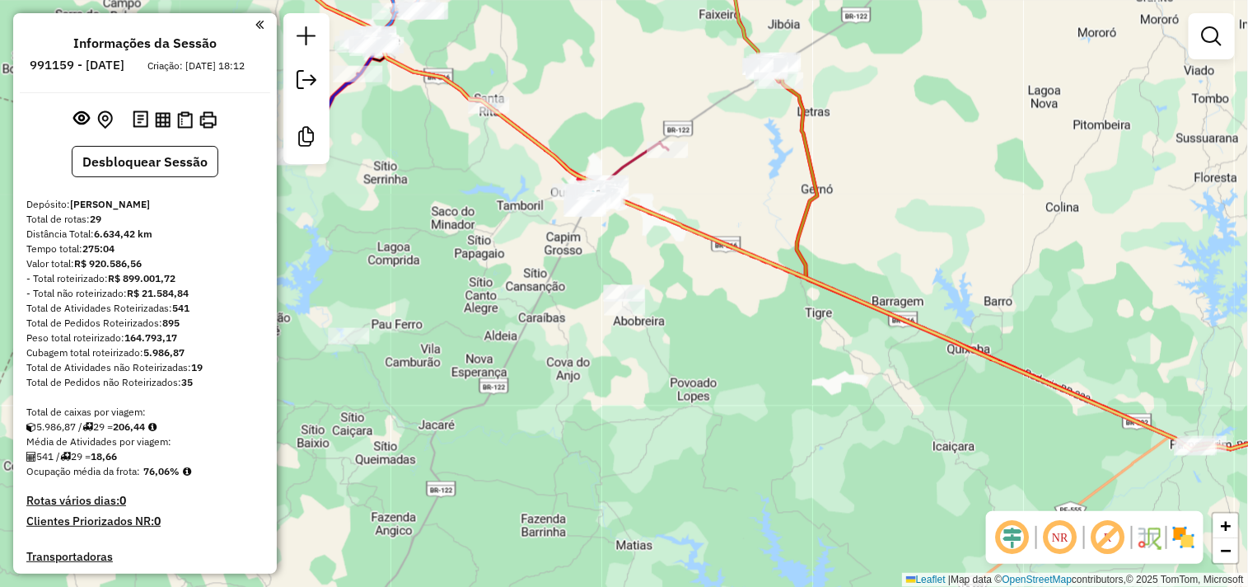
click at [350, 344] on div at bounding box center [348, 336] width 41 height 16
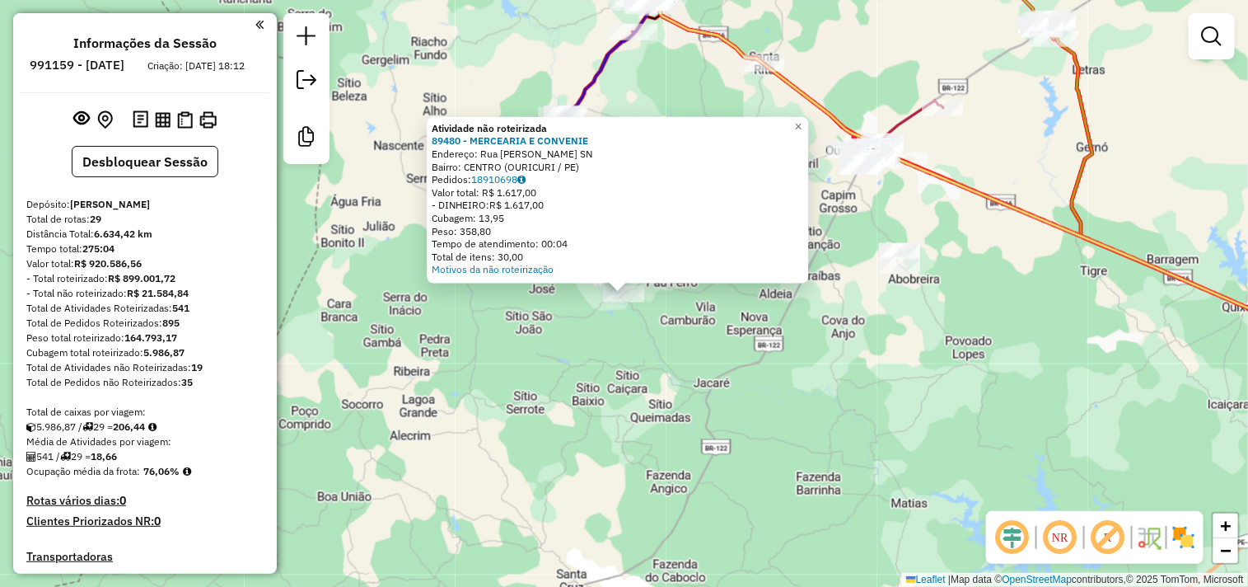
click at [612, 361] on div "Atividade não roteirizada 89480 - MERCEARIA E CONVENIE Endereço: Rua Roberto Ma…" at bounding box center [624, 293] width 1248 height 587
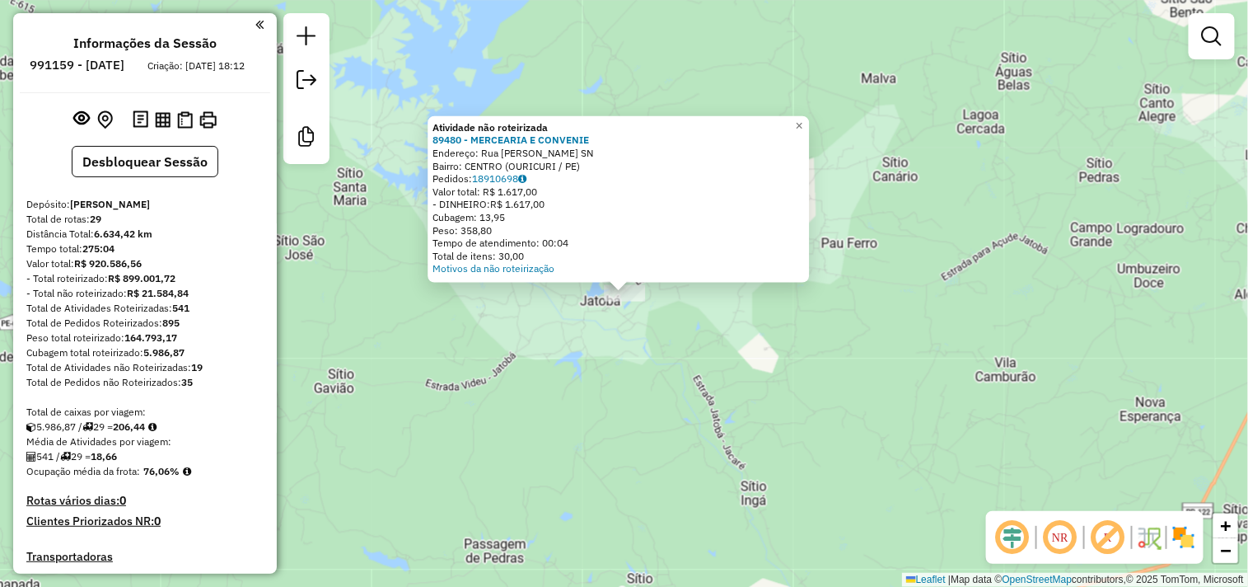
click at [637, 385] on div "Atividade não roteirizada 89480 - MERCEARIA E CONVENIE Endereço: Rua Roberto Ma…" at bounding box center [624, 293] width 1248 height 587
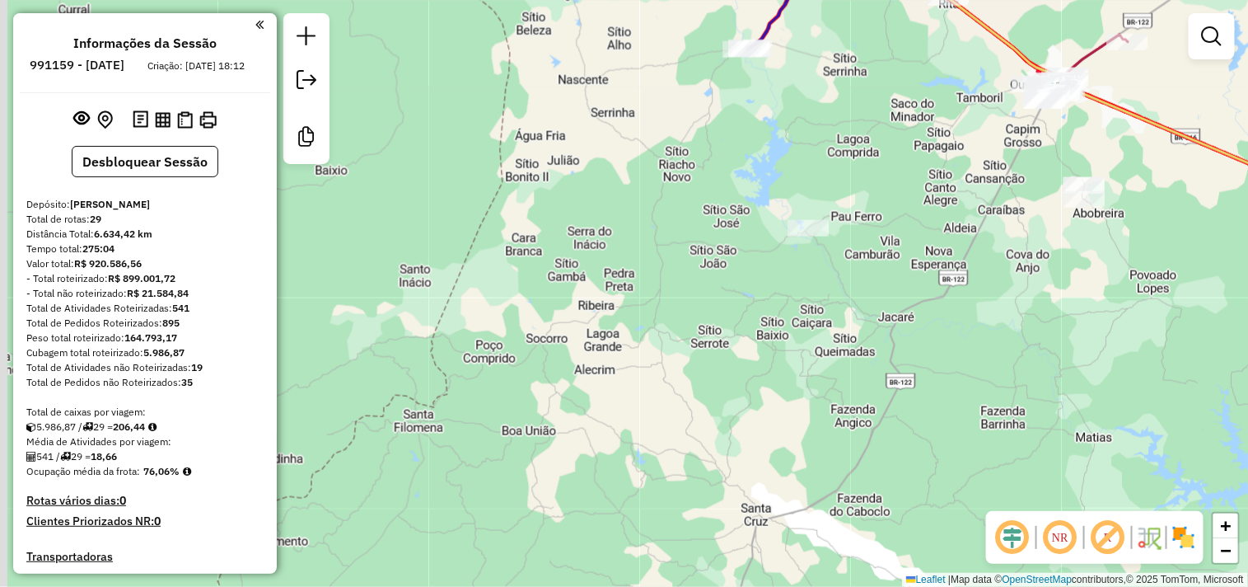
drag, startPoint x: 595, startPoint y: 463, endPoint x: 759, endPoint y: 367, distance: 189.8
click at [759, 367] on div "Janela de atendimento Grade de atendimento Capacidade Transportadoras Veículos …" at bounding box center [624, 293] width 1248 height 587
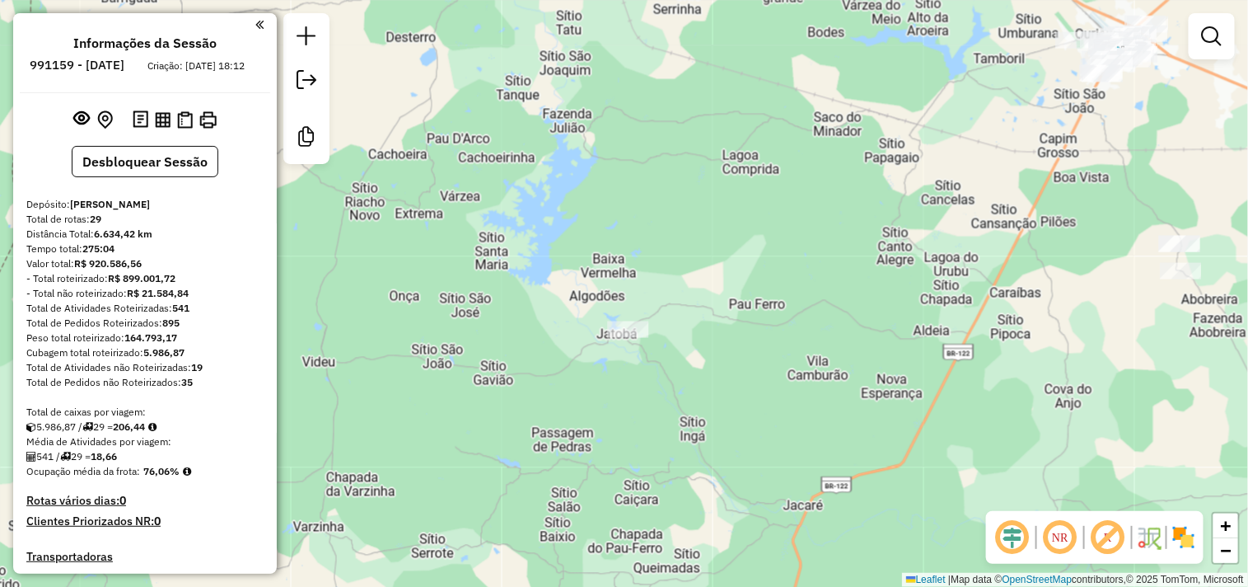
drag, startPoint x: 703, startPoint y: 226, endPoint x: 605, endPoint y: 379, distance: 181.5
click at [605, 379] on div "Janela de atendimento Grade de atendimento Capacidade Transportadoras Veículos …" at bounding box center [624, 293] width 1248 height 587
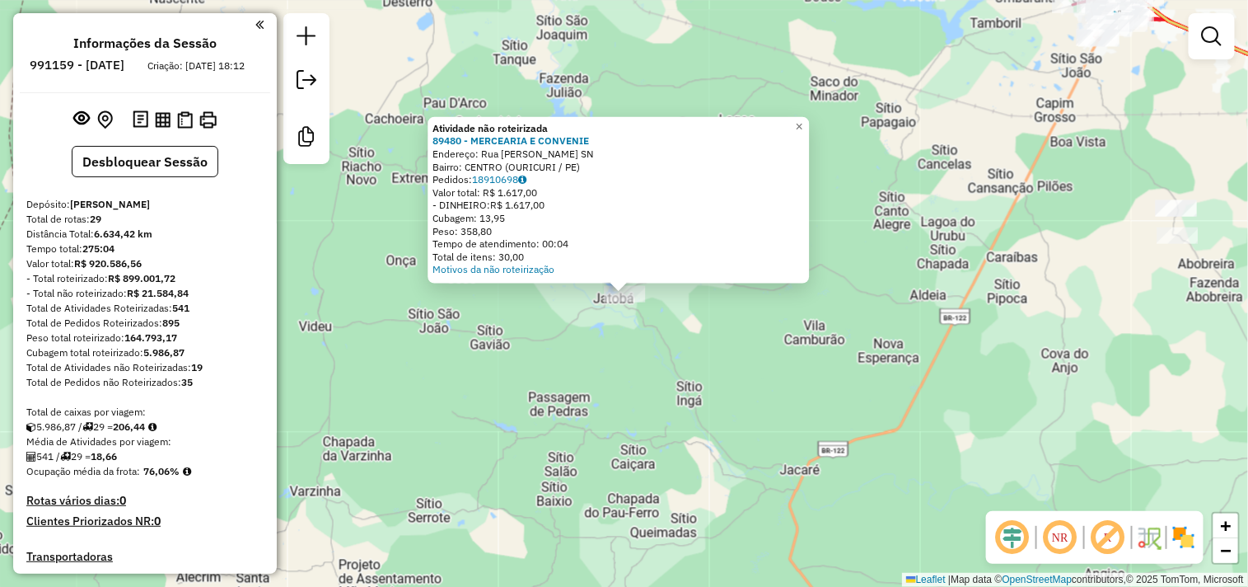
click at [917, 234] on div "Atividade não roteirizada 89480 - MERCEARIA E CONVENIE Endereço: Rua Roberto Ma…" at bounding box center [624, 293] width 1248 height 587
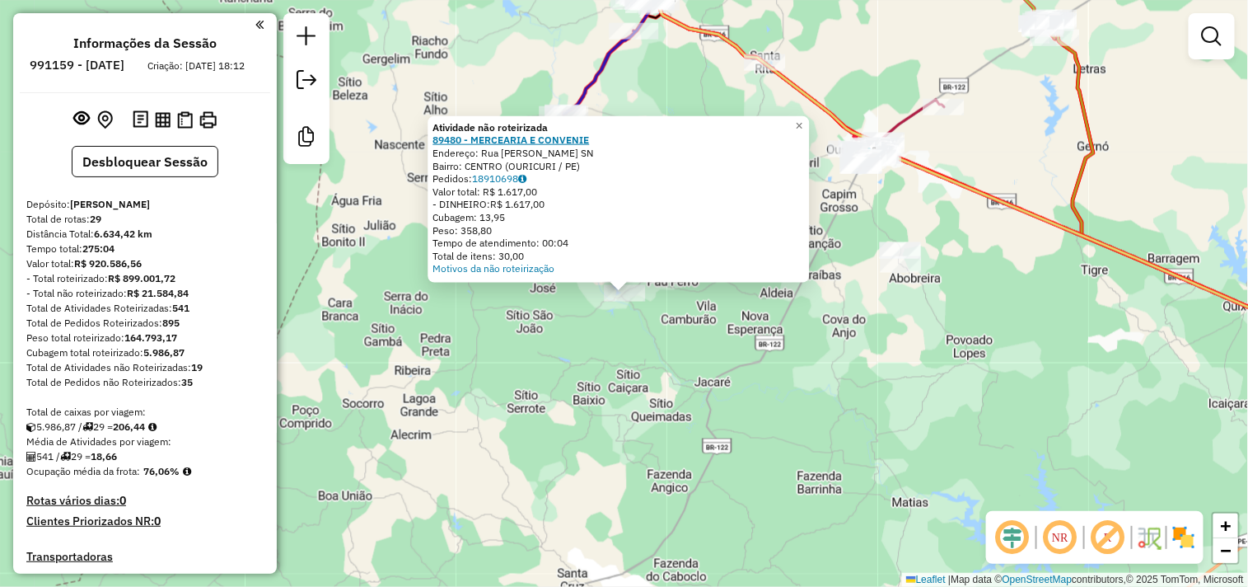
click at [500, 144] on strong "89480 - MERCEARIA E CONVENIE" at bounding box center [510, 139] width 157 height 12
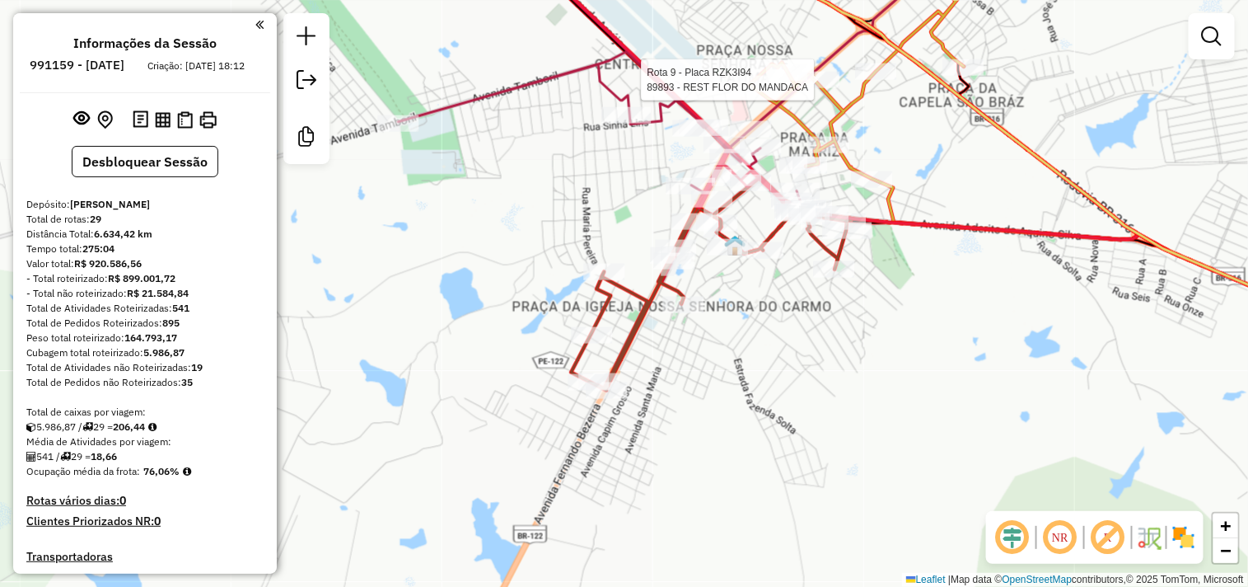
select select "**********"
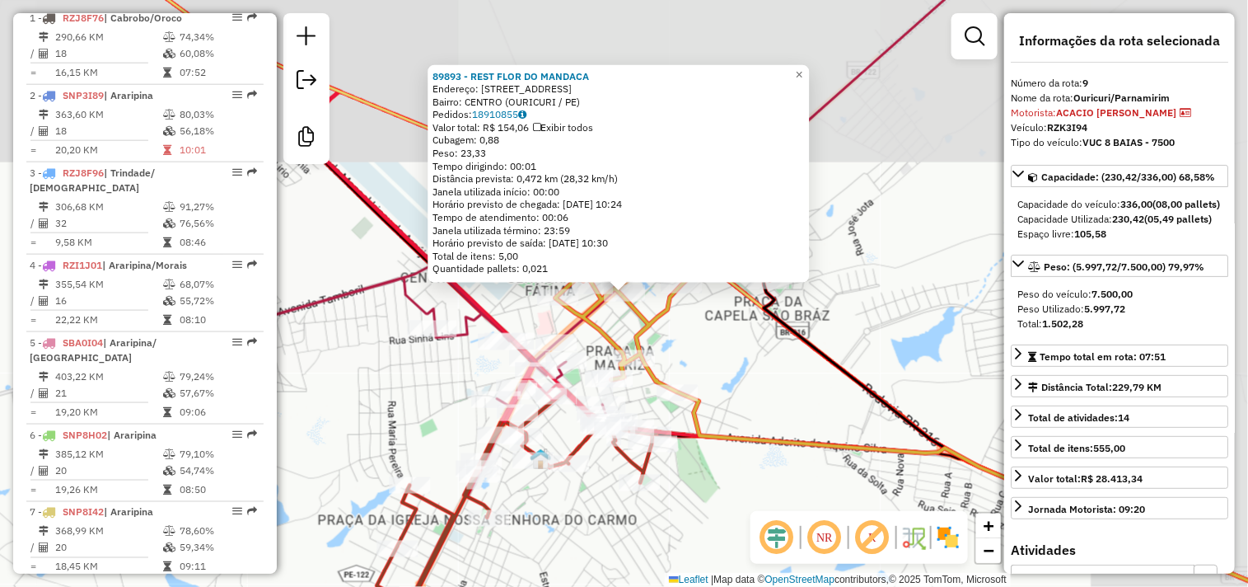
scroll to position [1282, 0]
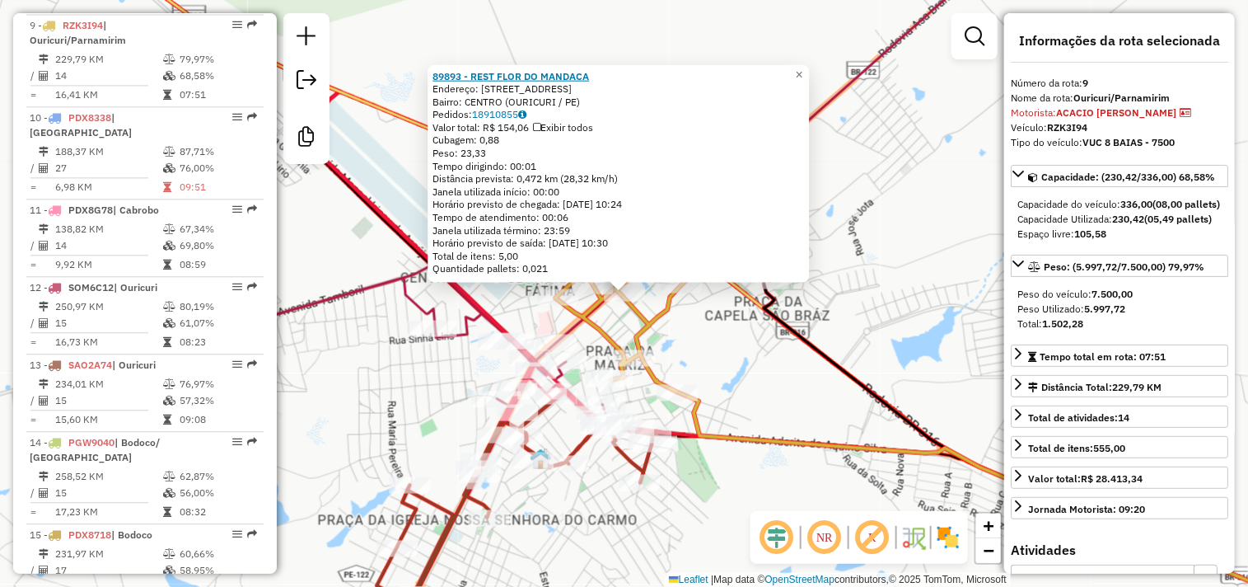
click at [503, 76] on strong "89893 - REST FLOR DO MANDACA" at bounding box center [510, 75] width 157 height 12
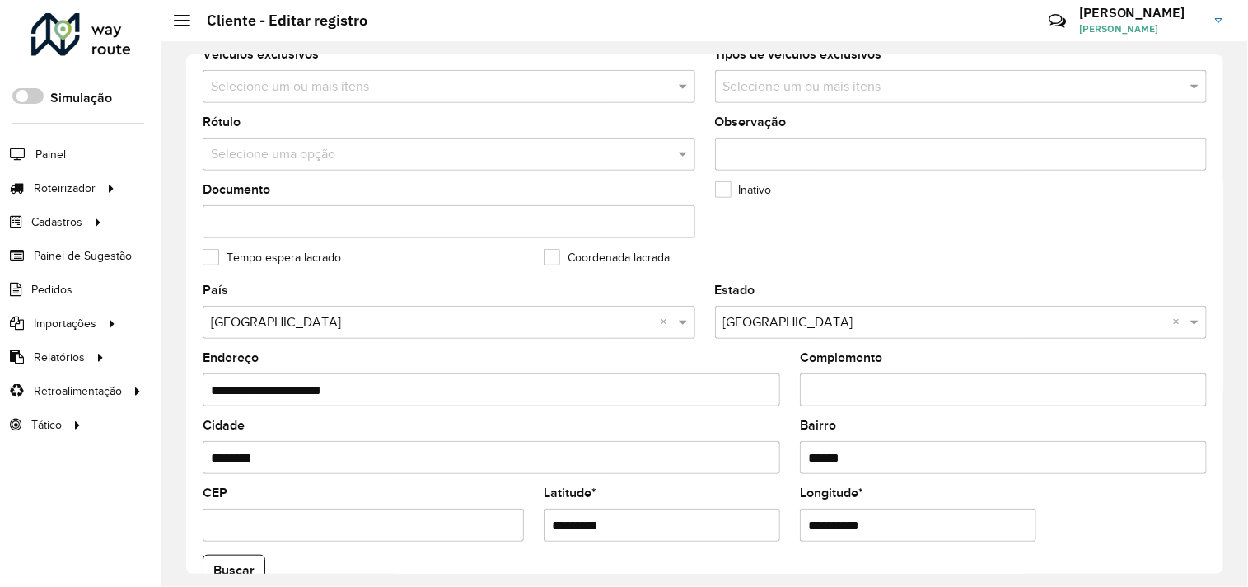
scroll to position [488, 0]
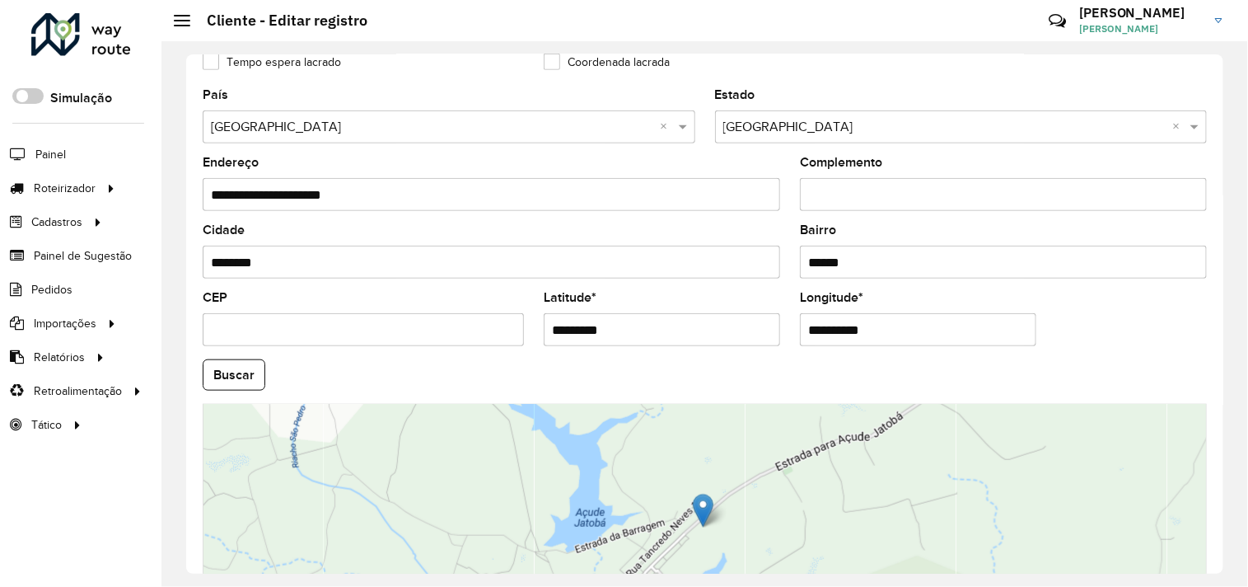
drag, startPoint x: 616, startPoint y: 326, endPoint x: 521, endPoint y: 326, distance: 95.6
click at [521, 326] on formly-group "**********" at bounding box center [705, 370] width 1024 height 562
drag, startPoint x: 888, startPoint y: 332, endPoint x: 796, endPoint y: 339, distance: 92.6
click at [796, 339] on formly-field "**********" at bounding box center [918, 326] width 256 height 68
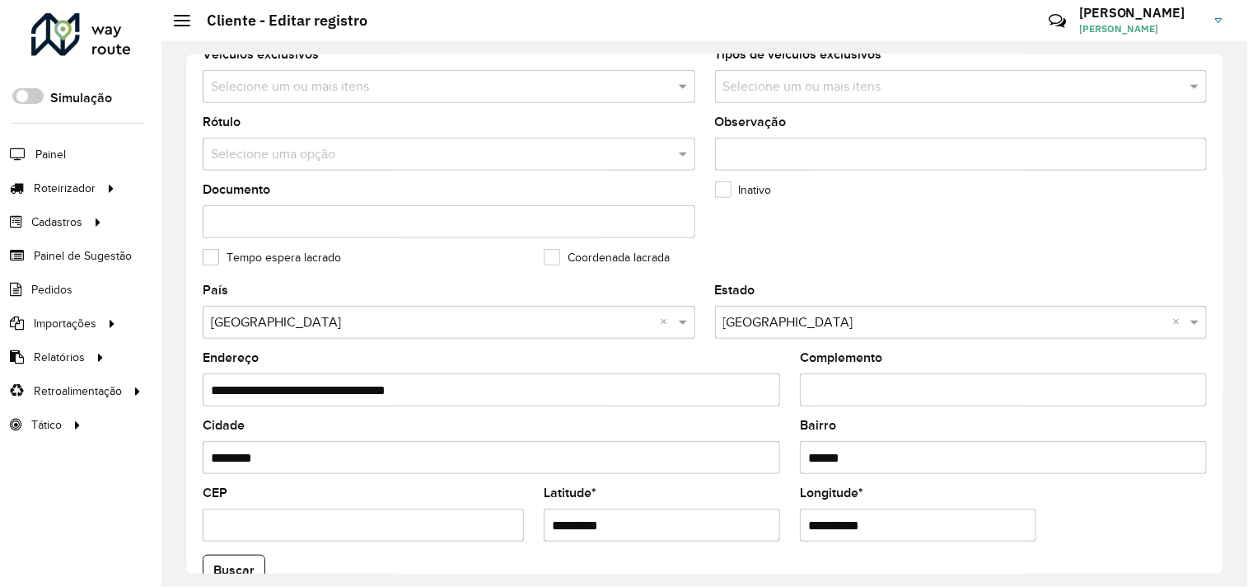
scroll to position [586, 0]
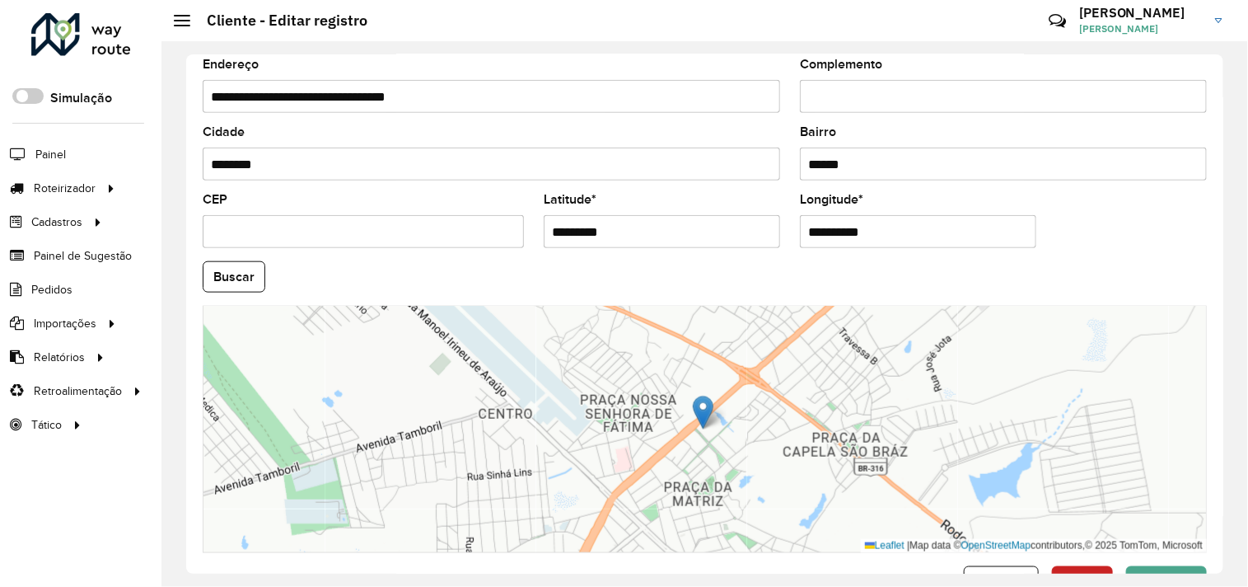
drag, startPoint x: 619, startPoint y: 229, endPoint x: 494, endPoint y: 221, distance: 125.5
click at [494, 221] on formly-group "**********" at bounding box center [705, 272] width 1024 height 562
drag, startPoint x: 898, startPoint y: 243, endPoint x: 792, endPoint y: 210, distance: 111.3
click at [783, 244] on formly-group "**********" at bounding box center [705, 272] width 1024 height 562
